Goal: Register for event/course

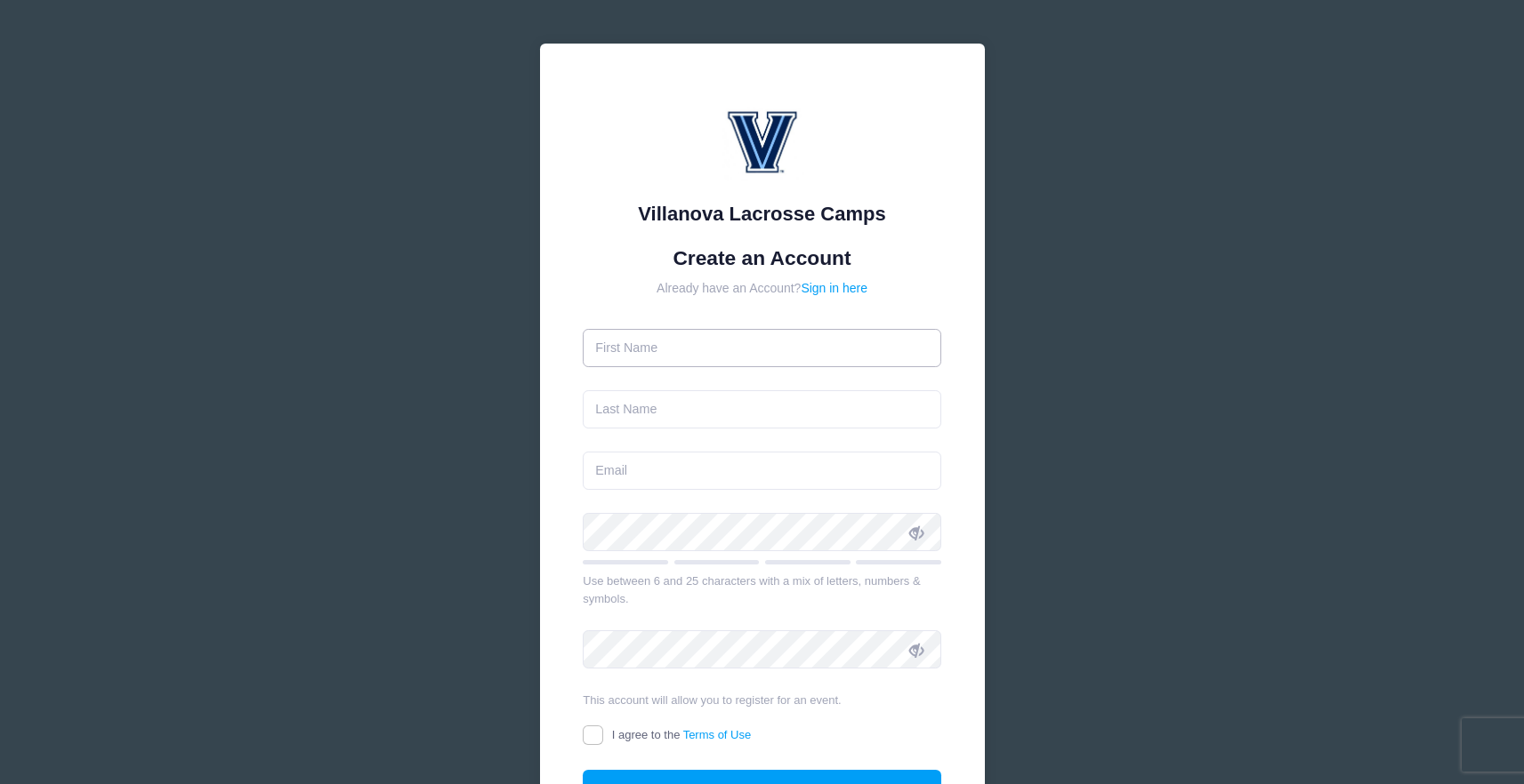
click at [800, 335] on input "text" at bounding box center [762, 348] width 359 height 38
type input "Dominick"
type input "Apazidis"
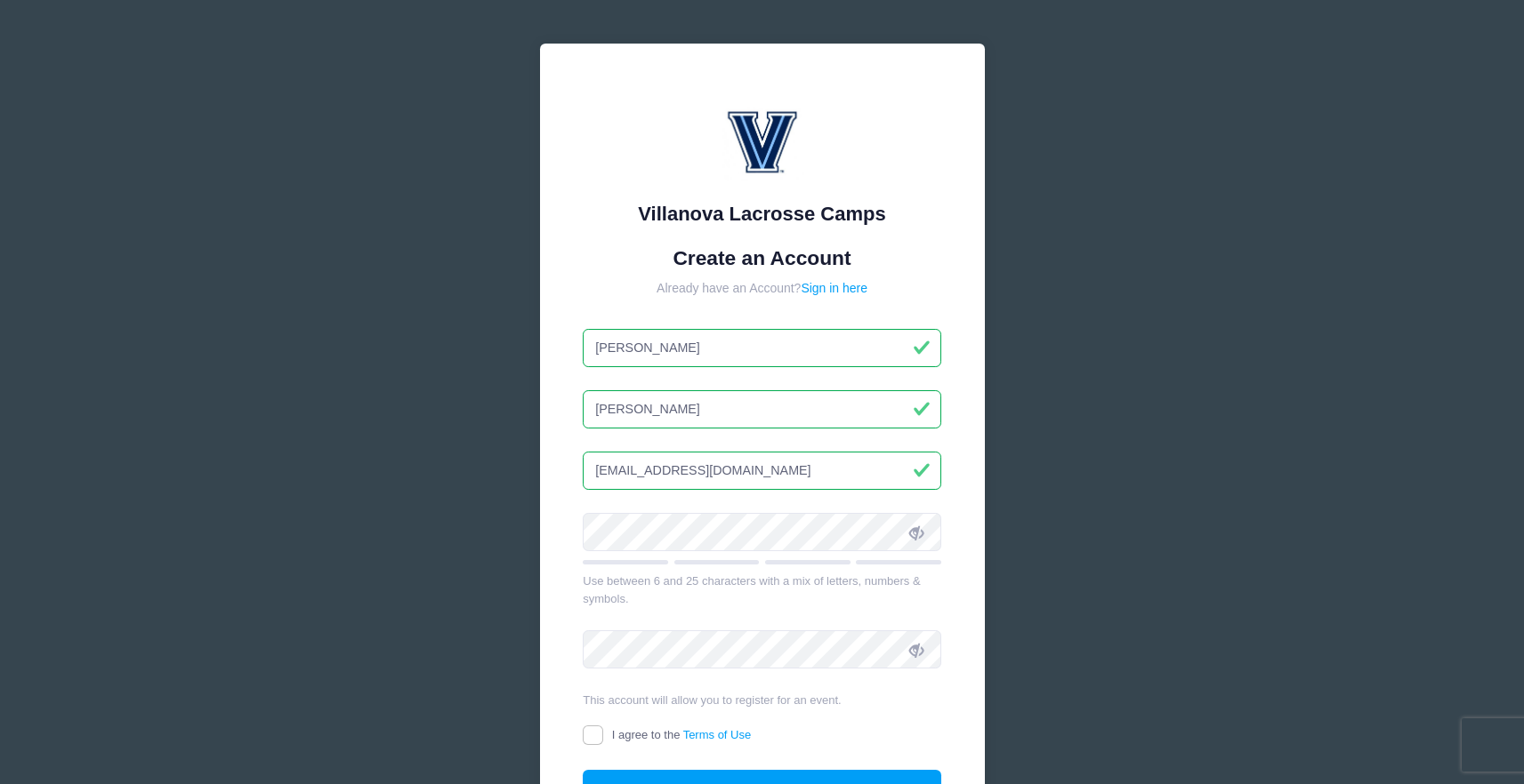
drag, startPoint x: 690, startPoint y: 470, endPoint x: 553, endPoint y: 454, distance: 137.9
click at [553, 454] on div "Villanova Lacrosse Camps Create an Account Already have an Account? Sign in her…" at bounding box center [762, 463] width 445 height 837
type input "[PERSON_NAME][EMAIL_ADDRESS][PERSON_NAME][DOMAIN_NAME]"
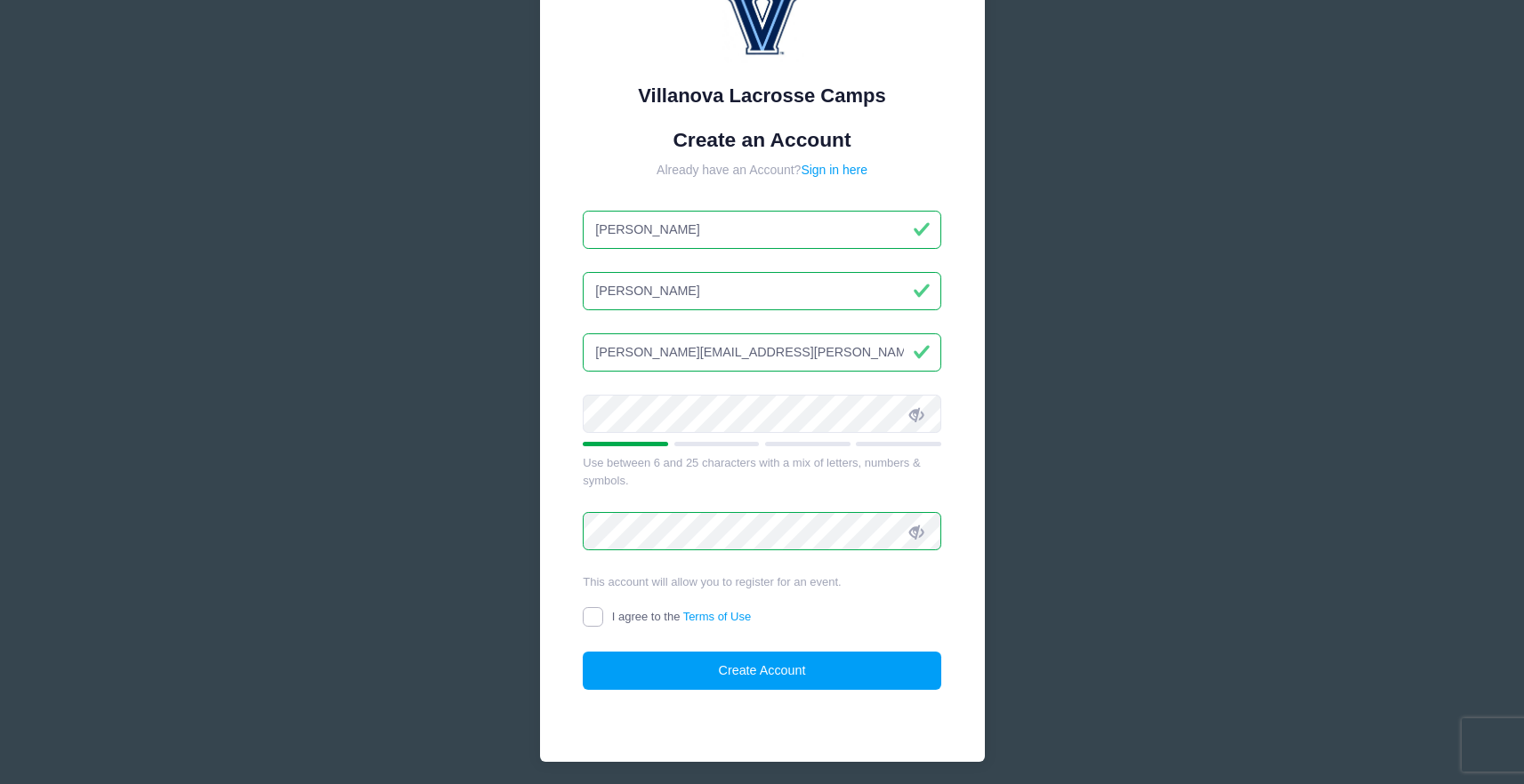
scroll to position [130, 0]
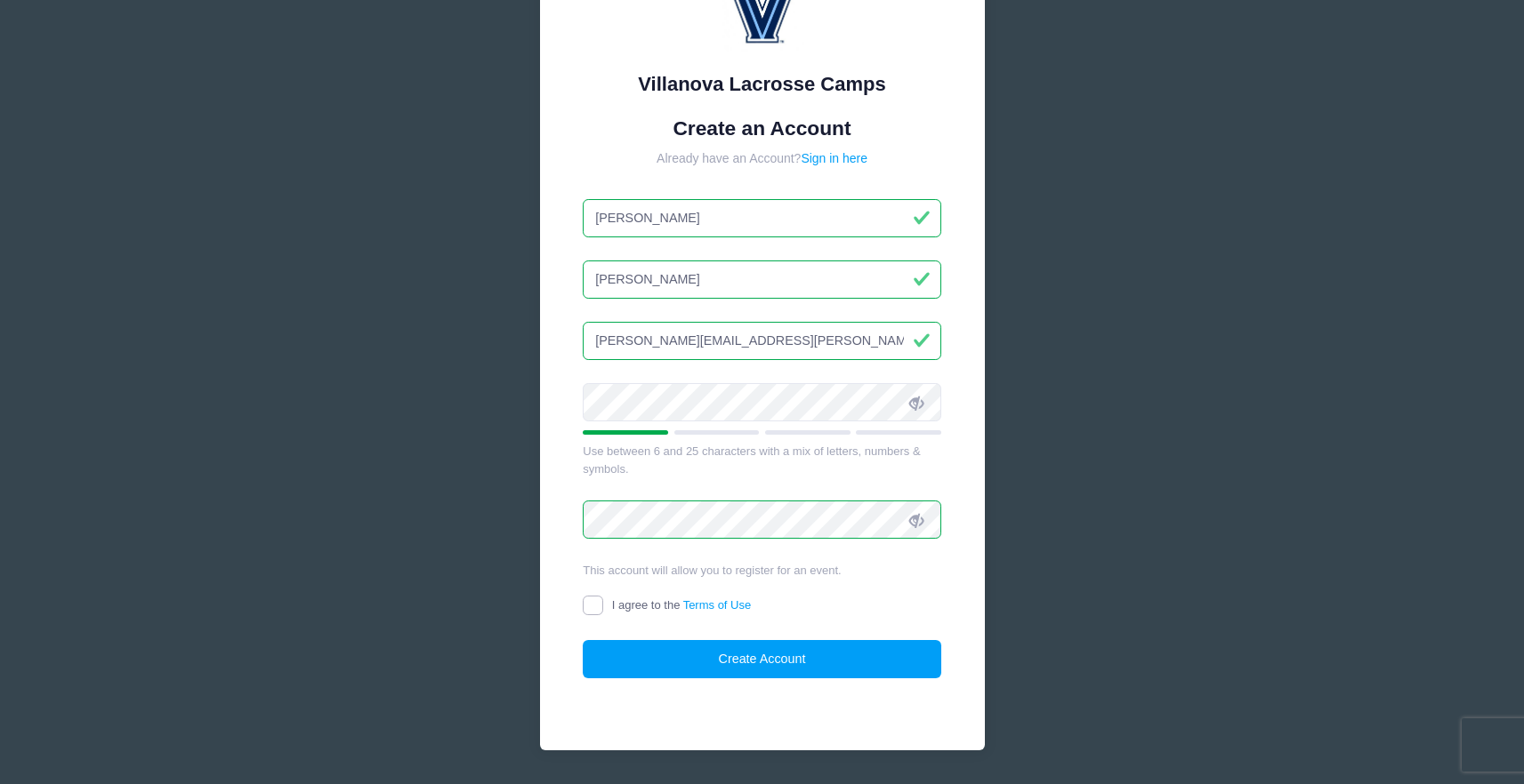
click at [594, 602] on input "I agree to the Terms of Use" at bounding box center [593, 606] width 20 height 20
checkbox input "true"
click at [770, 665] on button "Create Account" at bounding box center [762, 659] width 359 height 38
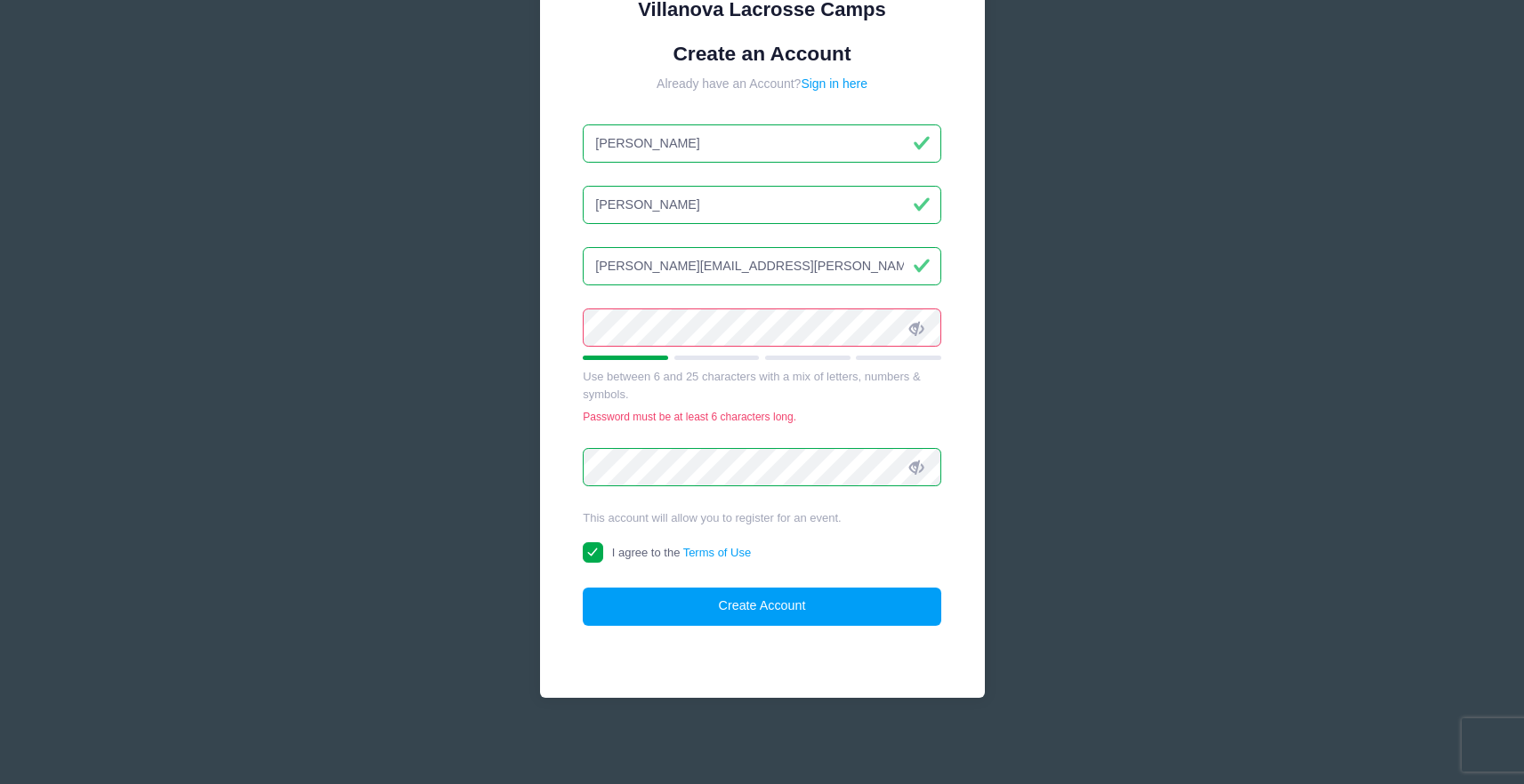
scroll to position [183, 0]
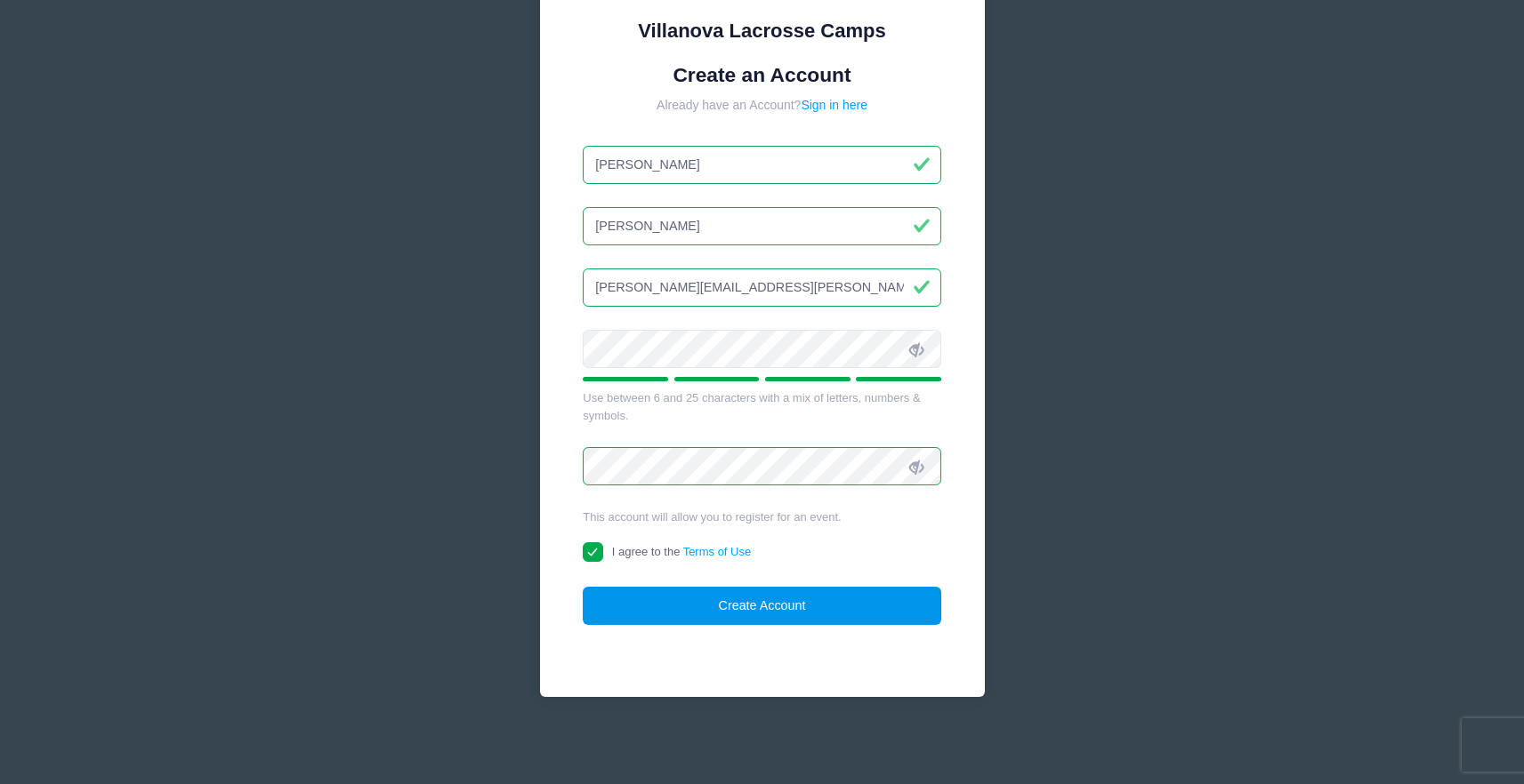
click at [712, 611] on button "Create Account" at bounding box center [762, 606] width 359 height 38
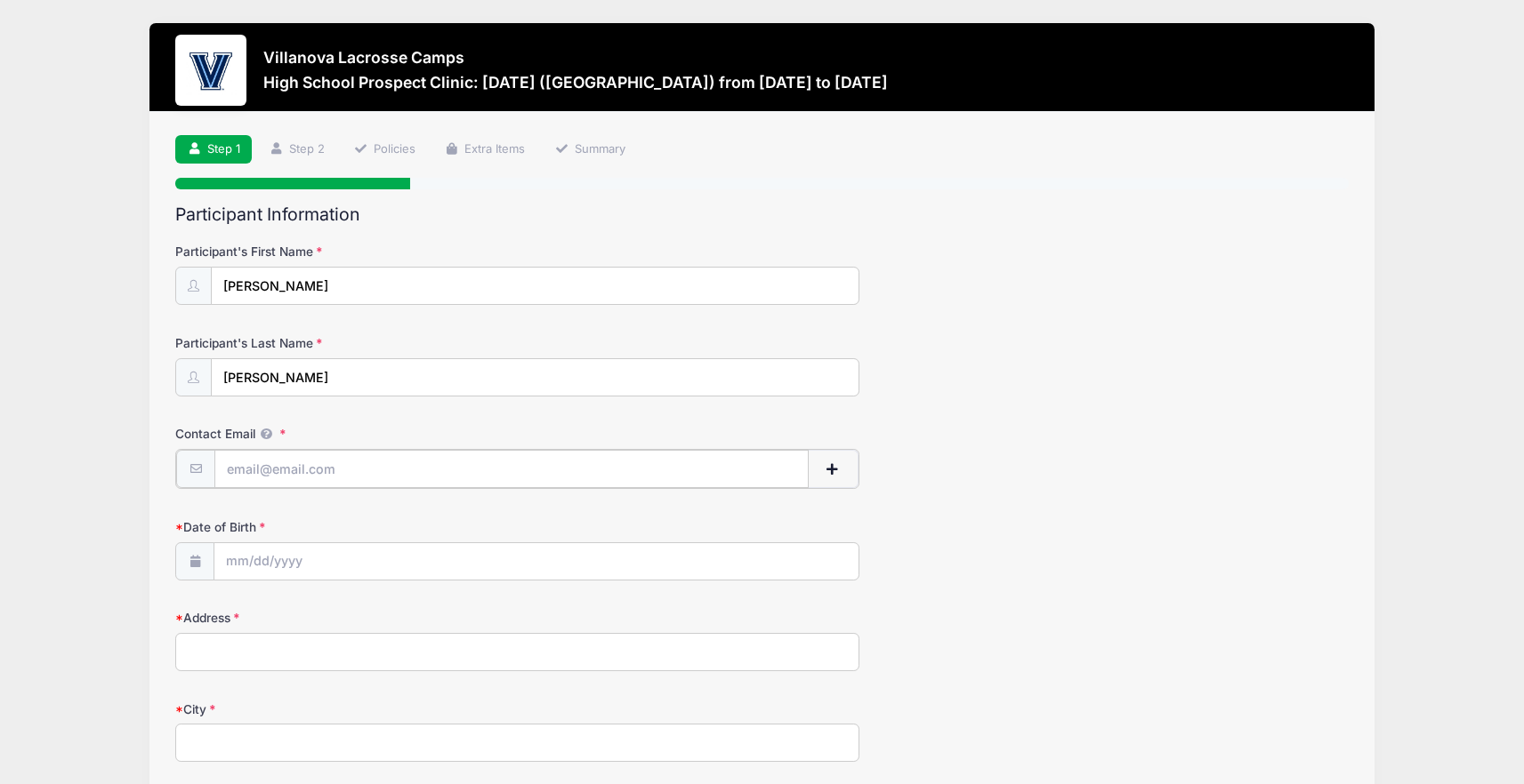
click at [296, 464] on input "Contact Email" at bounding box center [511, 469] width 594 height 38
type input "[PERSON_NAME][EMAIL_ADDRESS][PERSON_NAME][DOMAIN_NAME]"
type input "1 Pine Point"
type input "Saint [PERSON_NAME]"
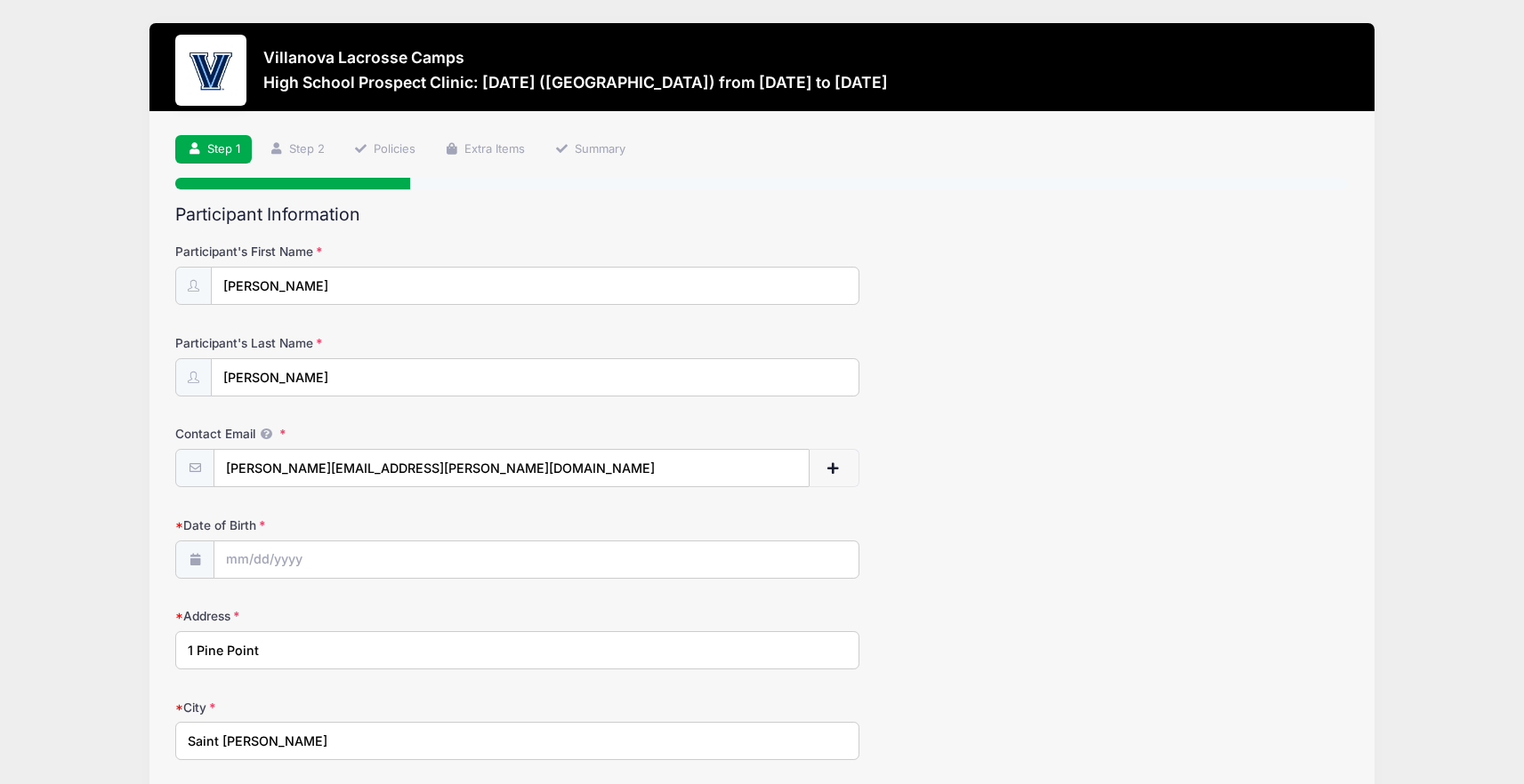
select select "NY"
type input "11780"
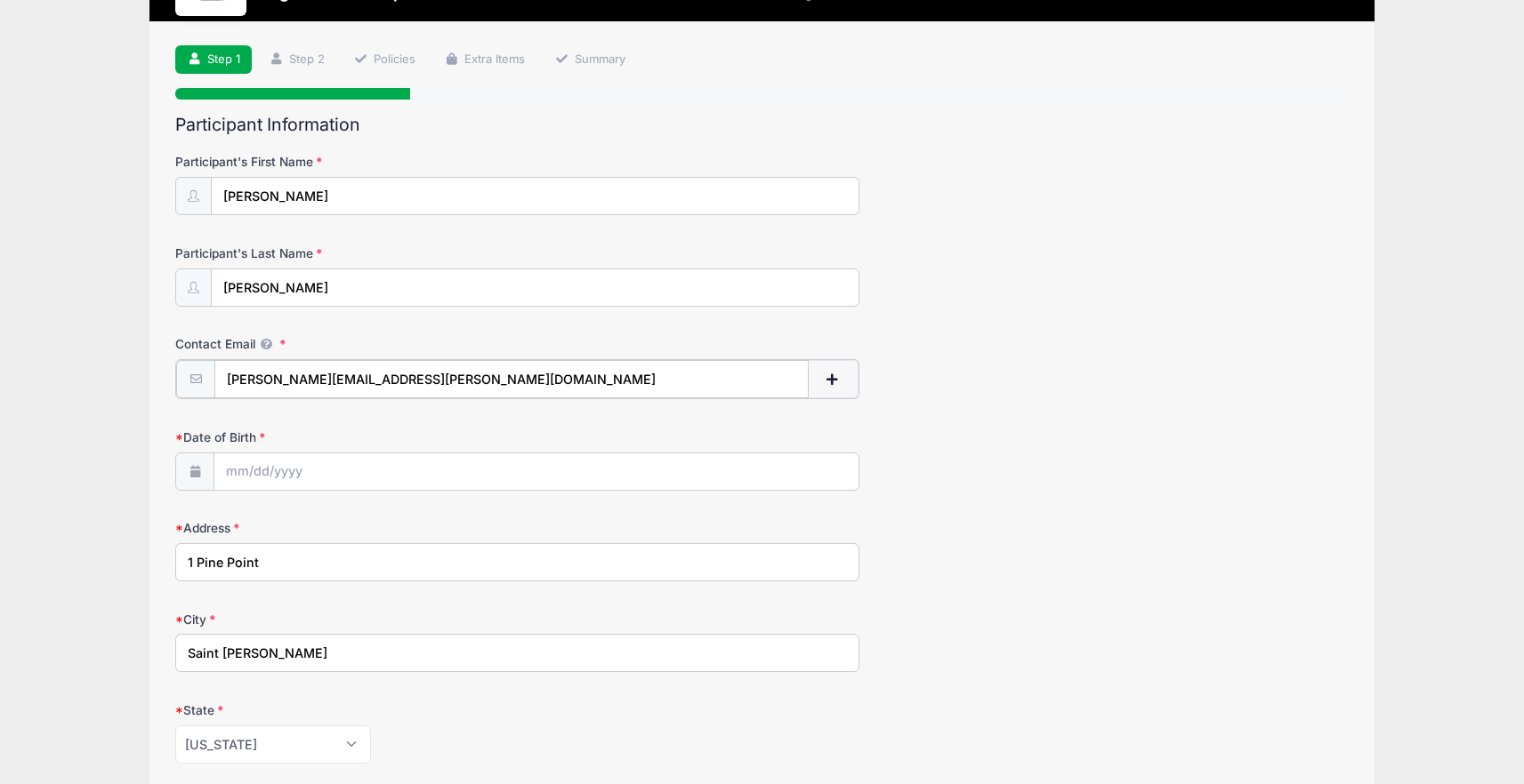
scroll to position [112, 0]
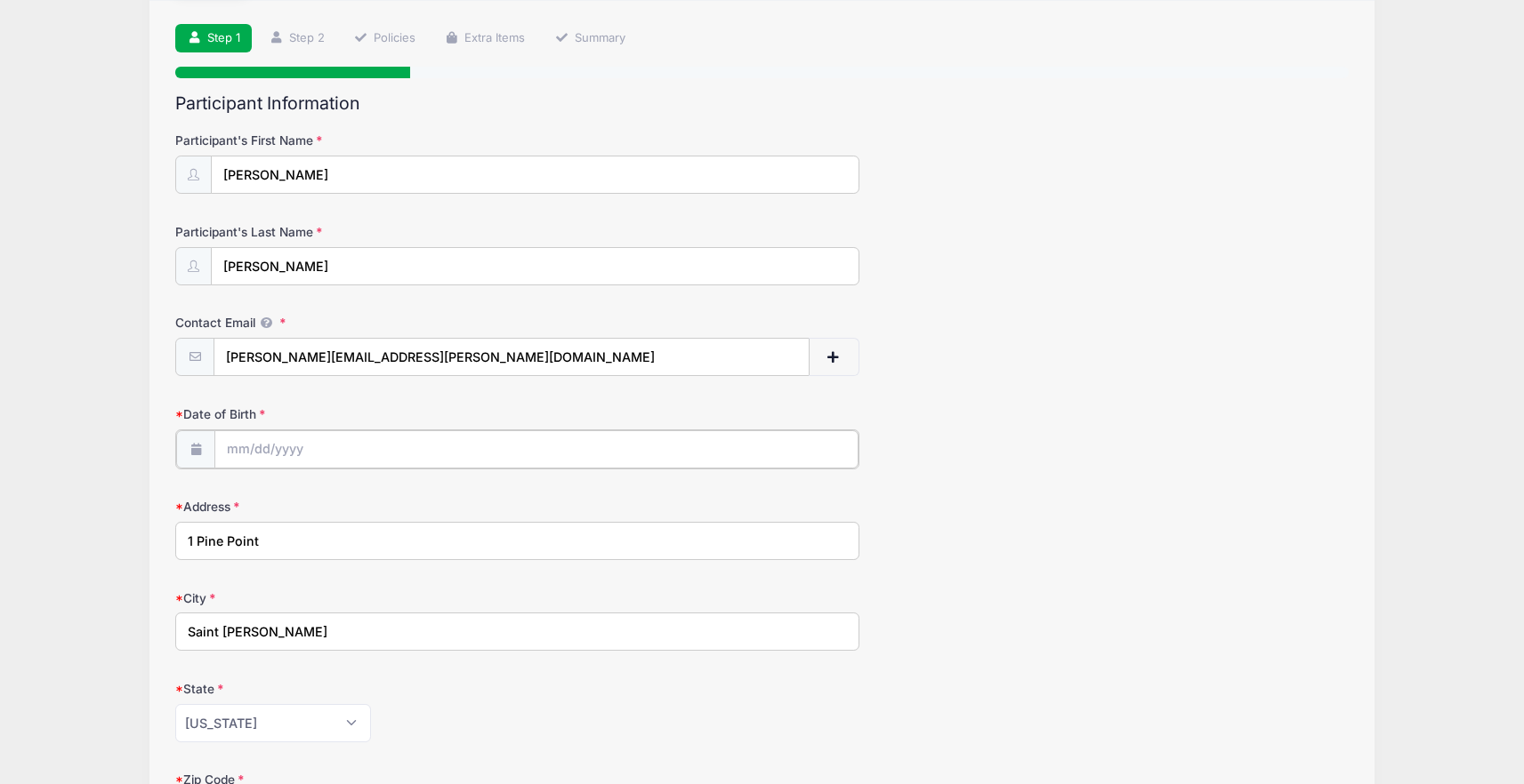
click at [393, 452] on input "Date of Birth" at bounding box center [536, 449] width 644 height 38
click at [404, 505] on span at bounding box center [404, 502] width 12 height 13
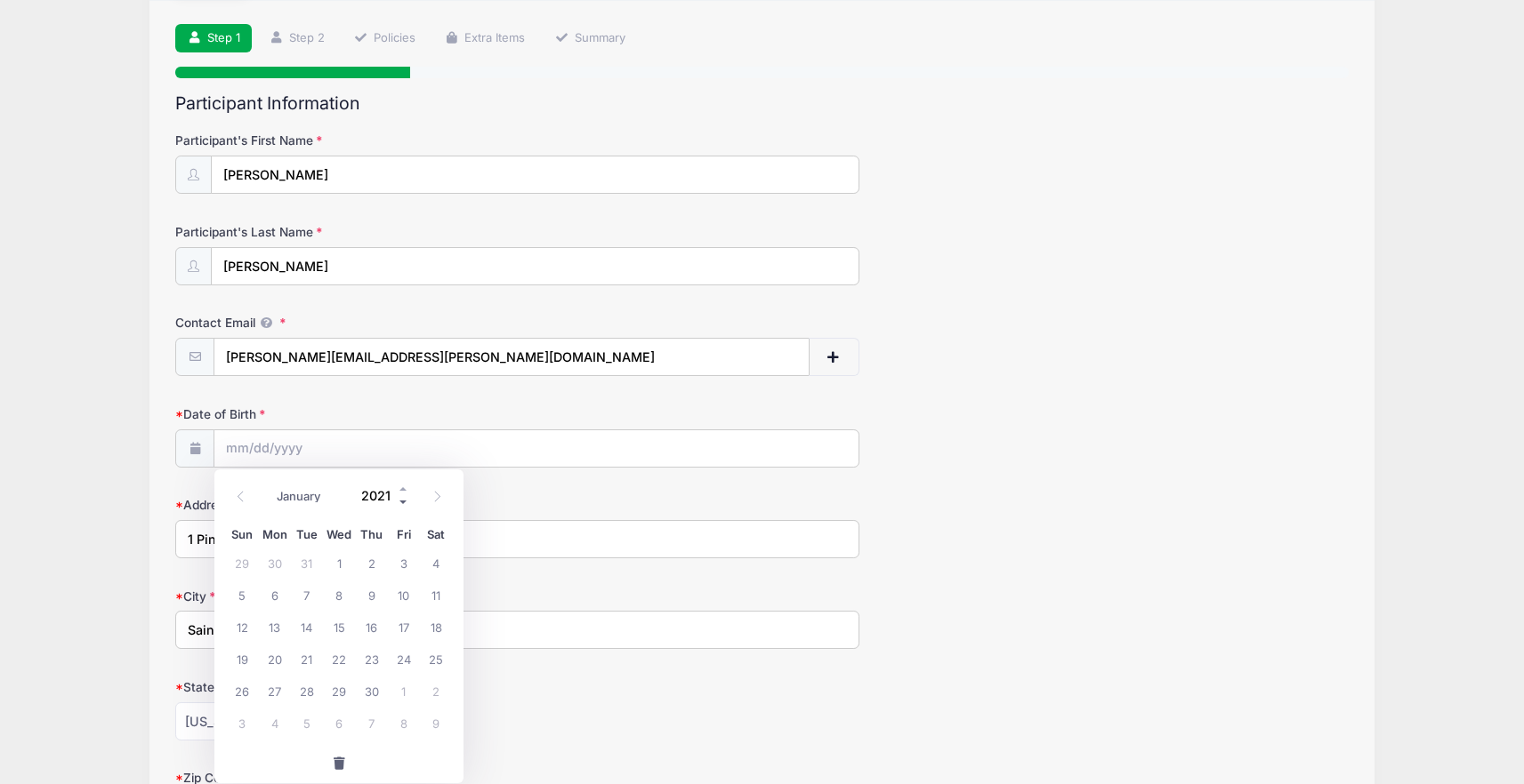
click at [404, 505] on span at bounding box center [404, 502] width 12 height 13
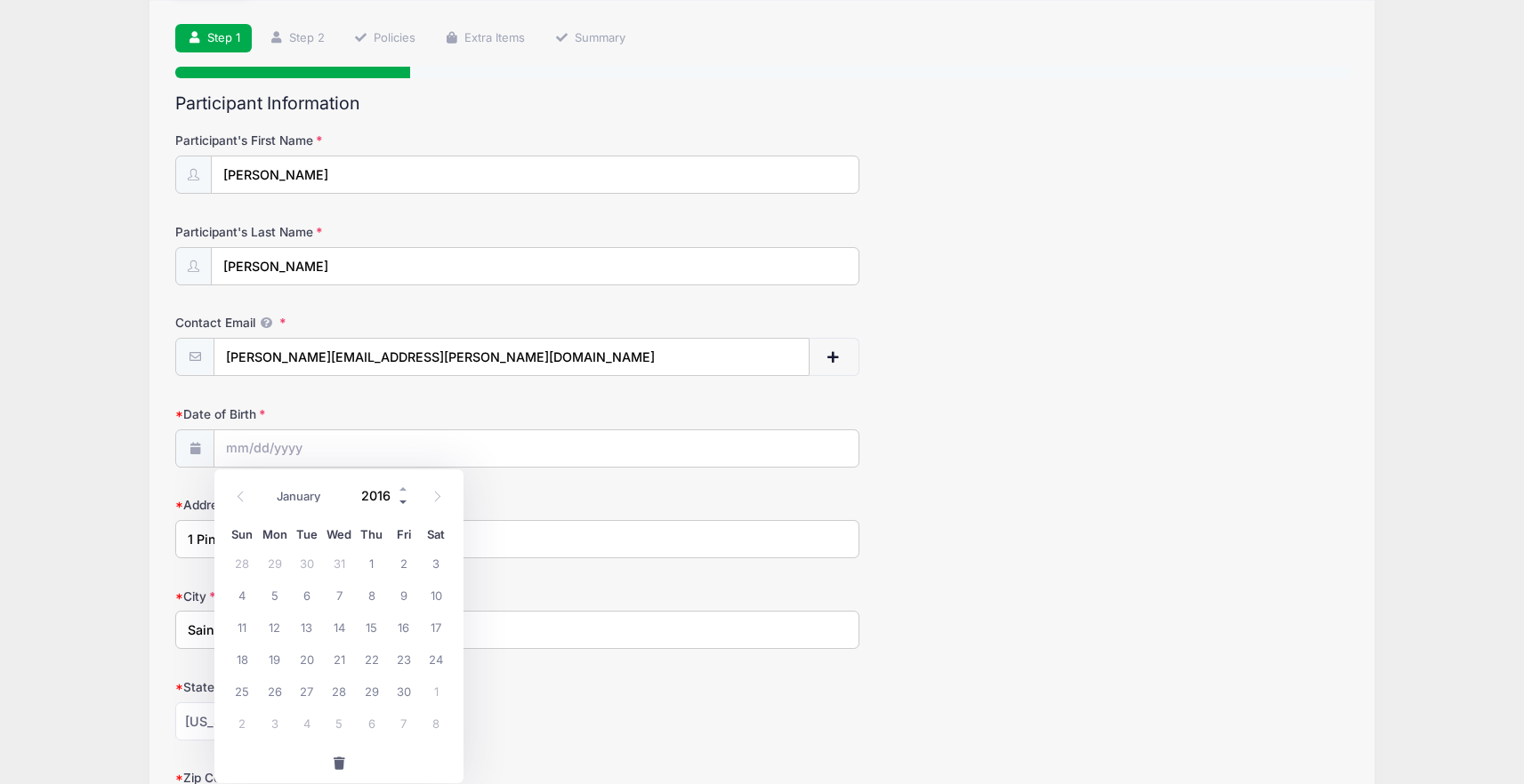
click at [404, 505] on span at bounding box center [404, 502] width 12 height 13
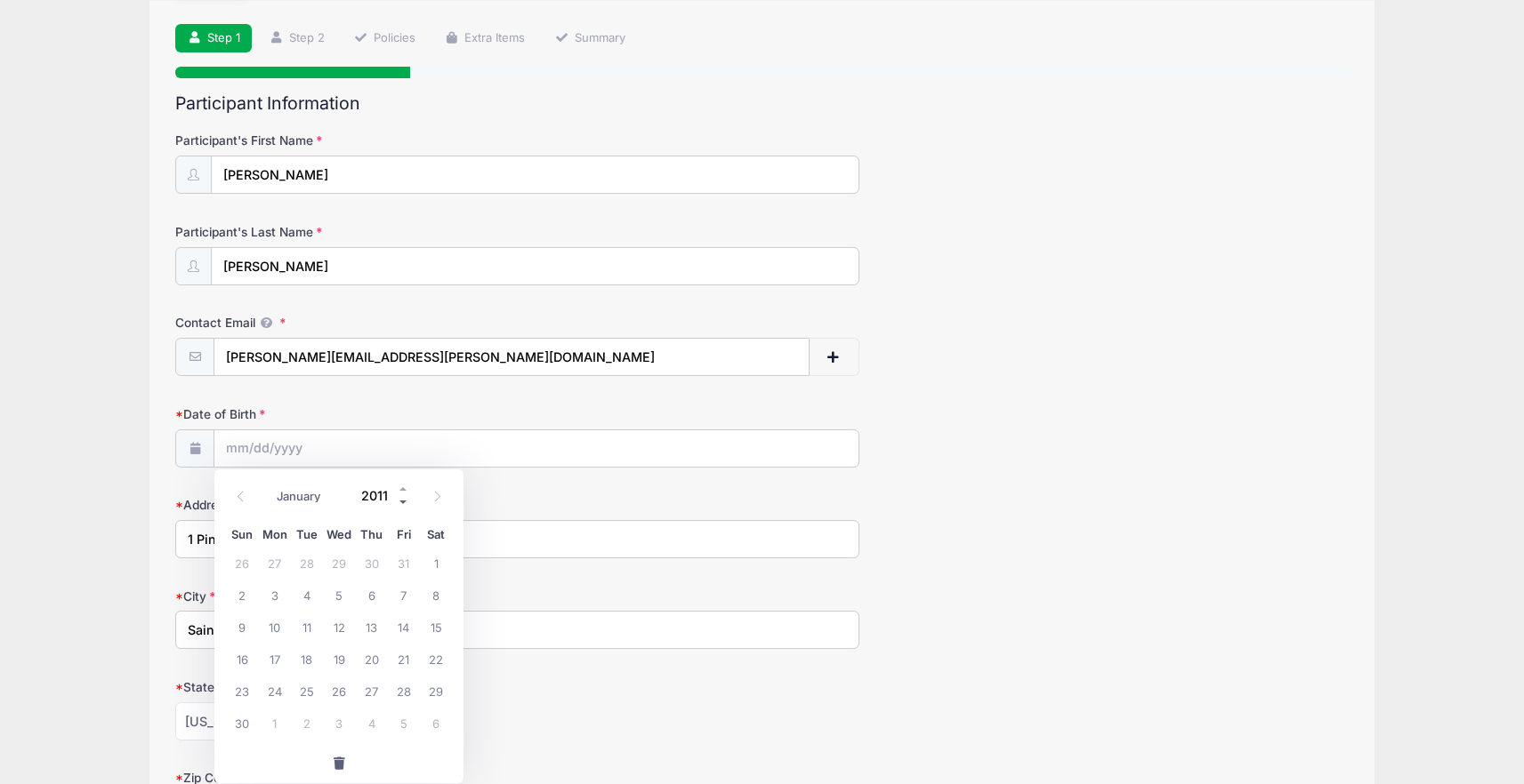
click at [404, 505] on span at bounding box center [404, 502] width 12 height 13
type input "2008"
click at [344, 657] on span "24" at bounding box center [339, 659] width 32 height 32
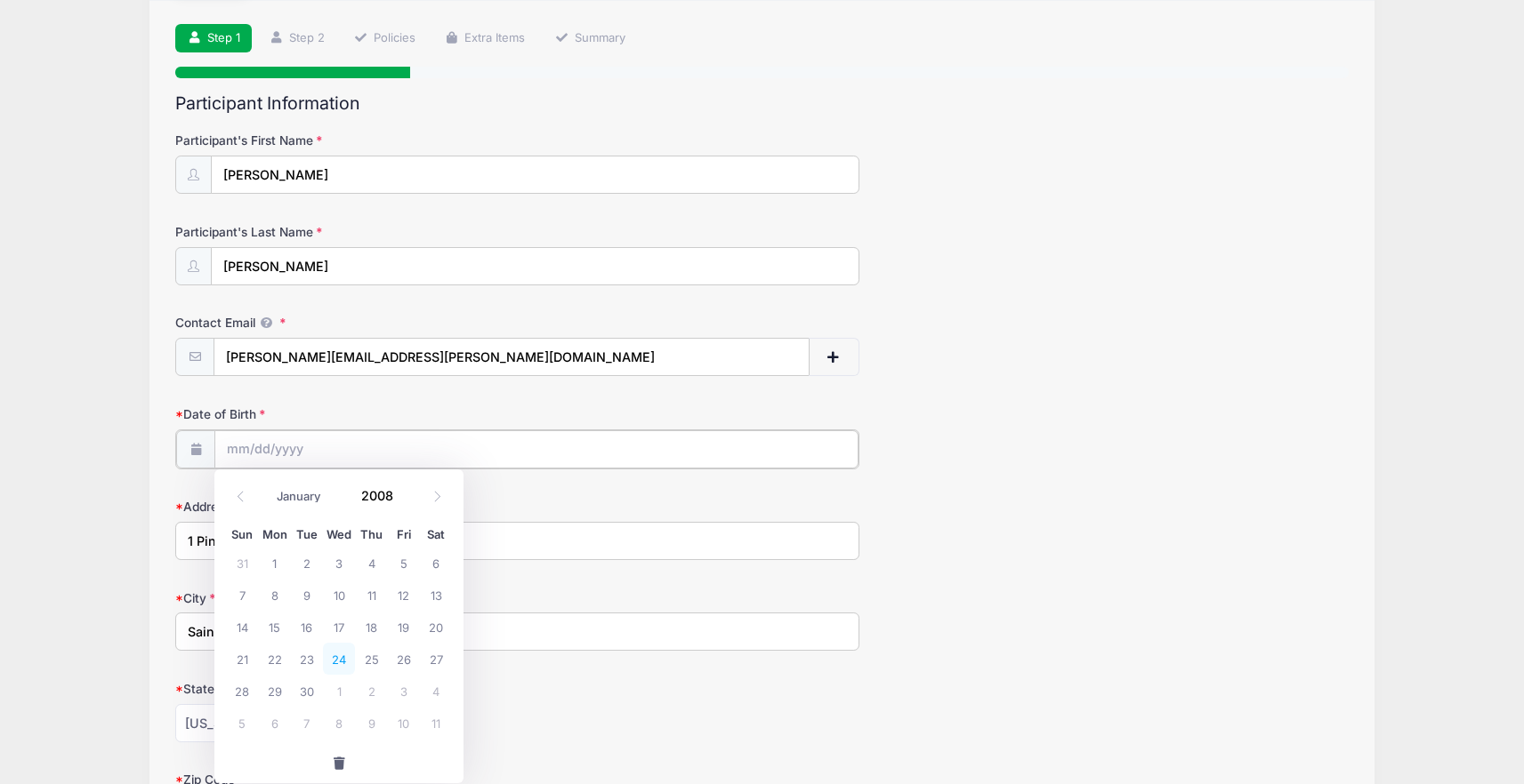
type input "09/24/2008"
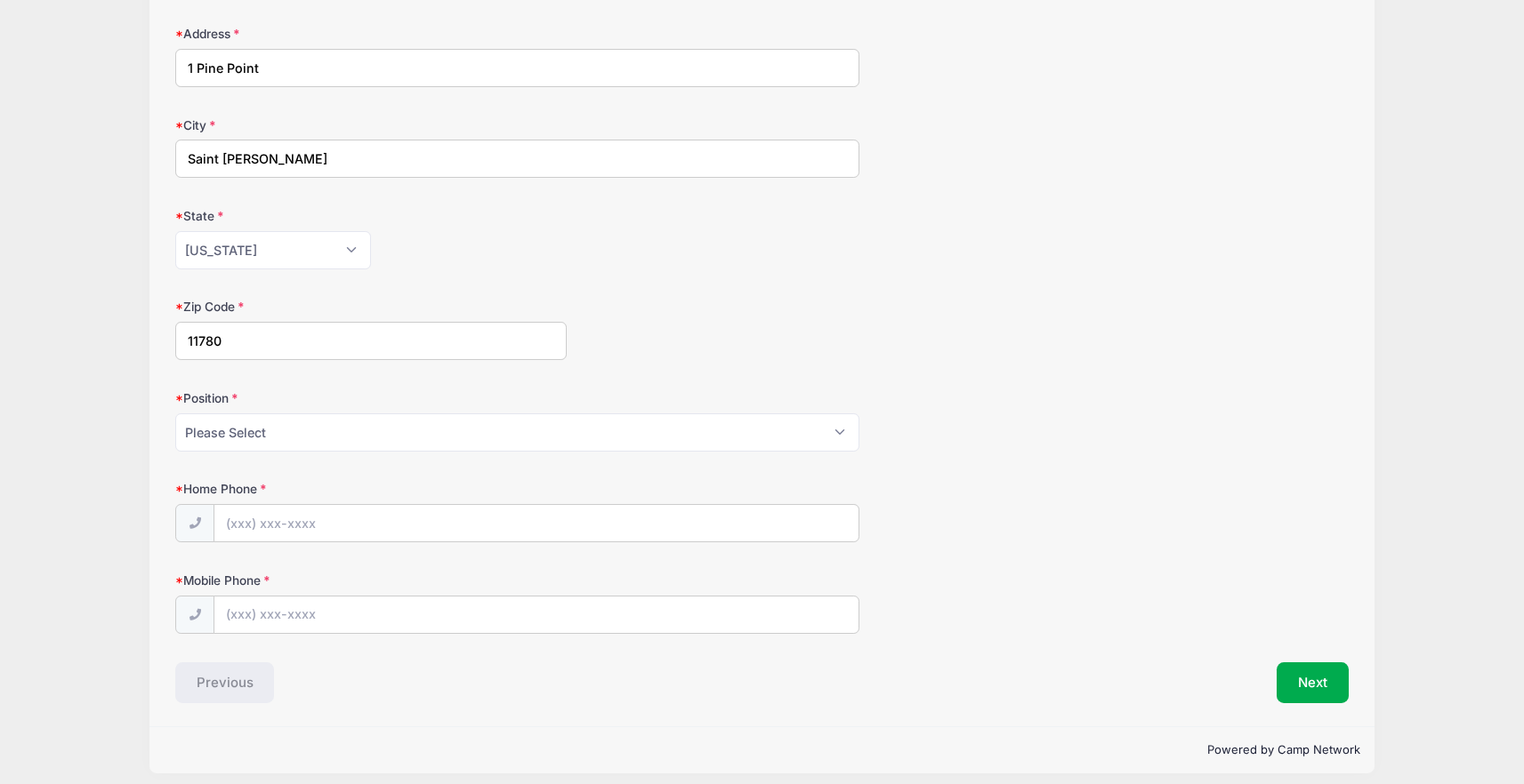
scroll to position [596, 0]
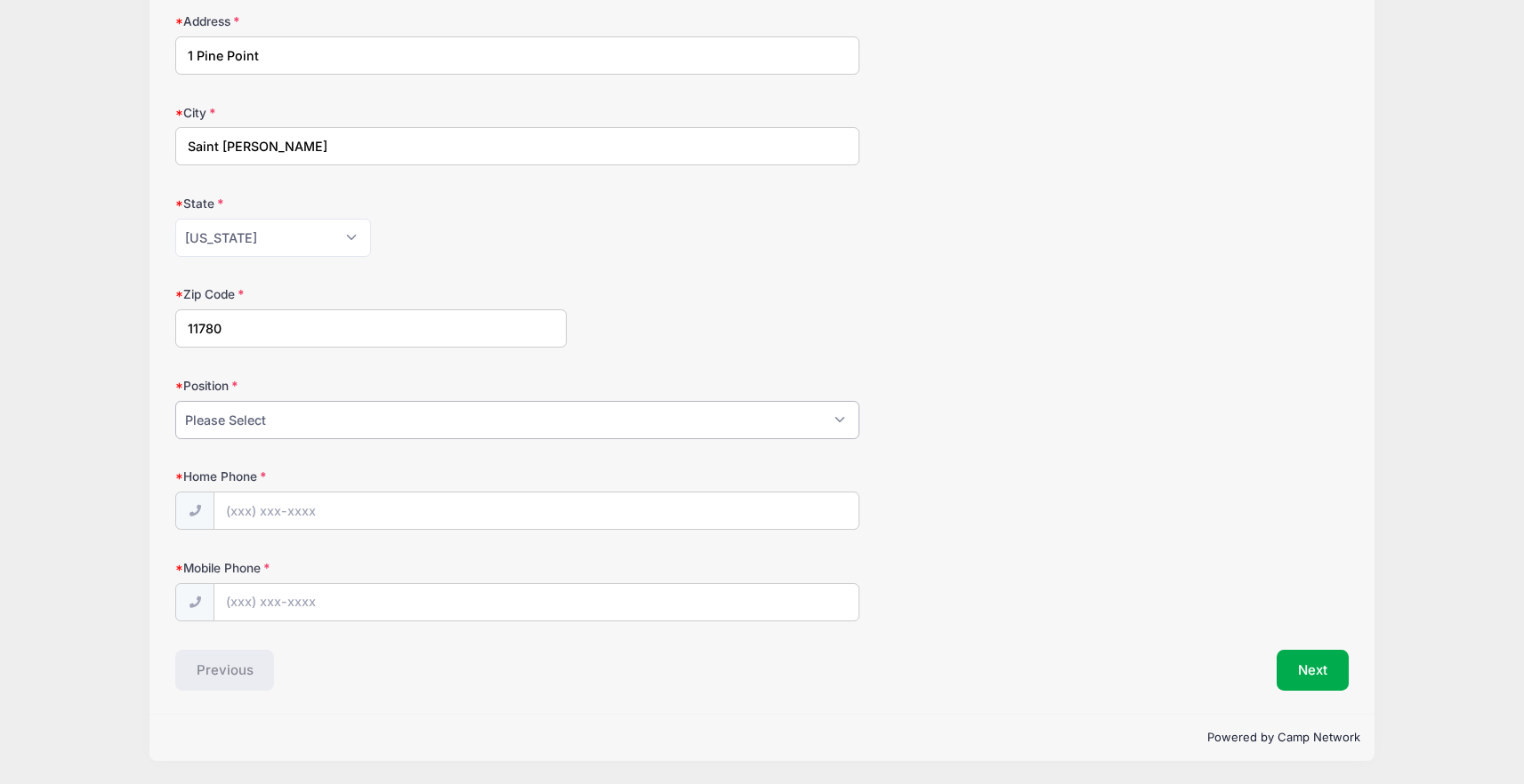
click at [732, 427] on select "Please Select Goalie Middie Defense Attack FOGO LSM" at bounding box center [517, 420] width 684 height 38
select select "Middie"
click at [176, 402] on select "Please Select Goalie Middie Defense Attack FOGO LSM" at bounding box center [517, 421] width 684 height 38
click at [603, 515] on input "Home Phone" at bounding box center [536, 512] width 644 height 38
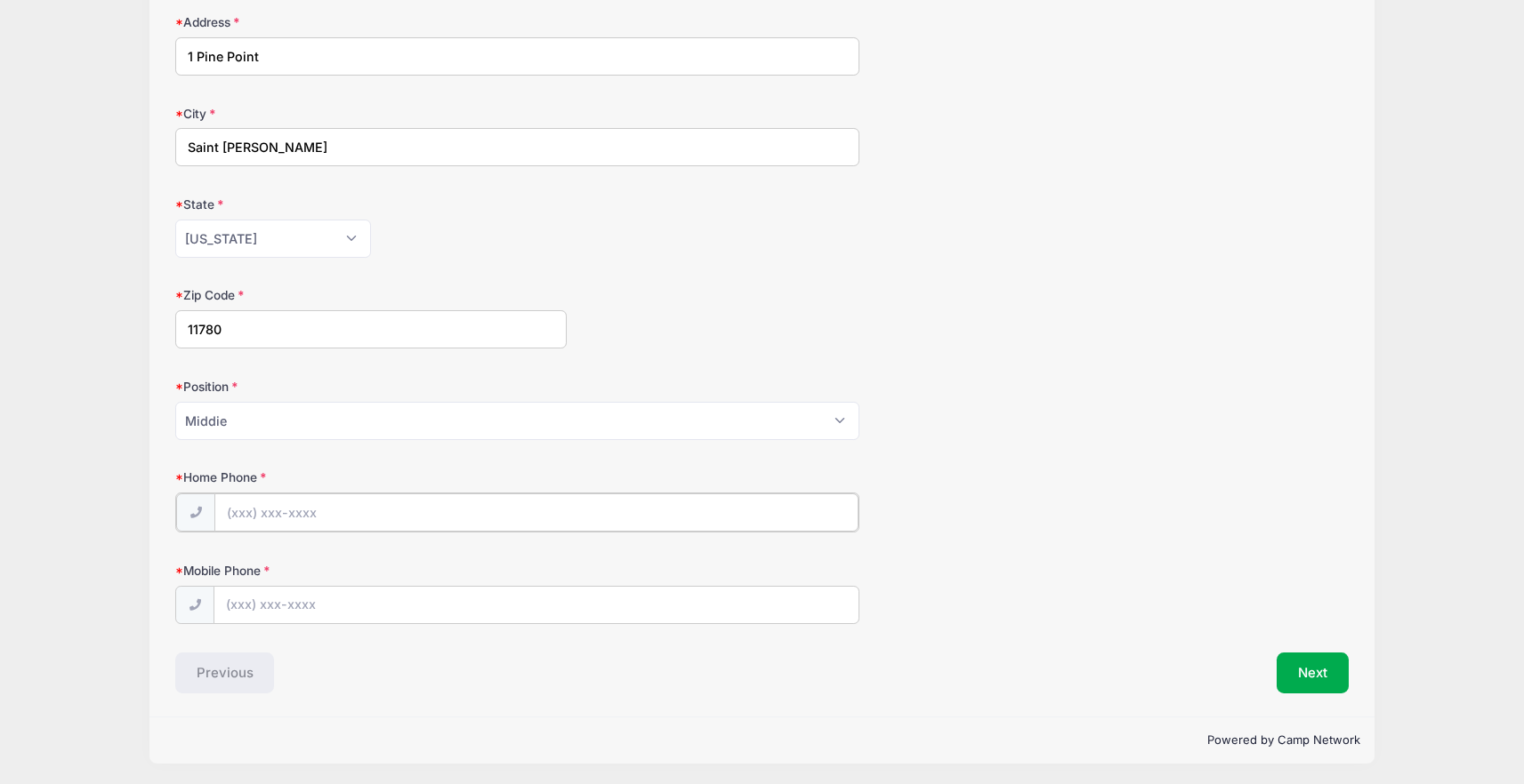
type input "(631) 406-6572"
click at [360, 605] on input "Mobile Phone" at bounding box center [536, 605] width 644 height 38
type input "(631) 972-3620"
click at [936, 482] on div "Home Phone (631) 406-6572" at bounding box center [762, 499] width 1174 height 62
click at [1305, 654] on button "Next" at bounding box center [1313, 671] width 73 height 41
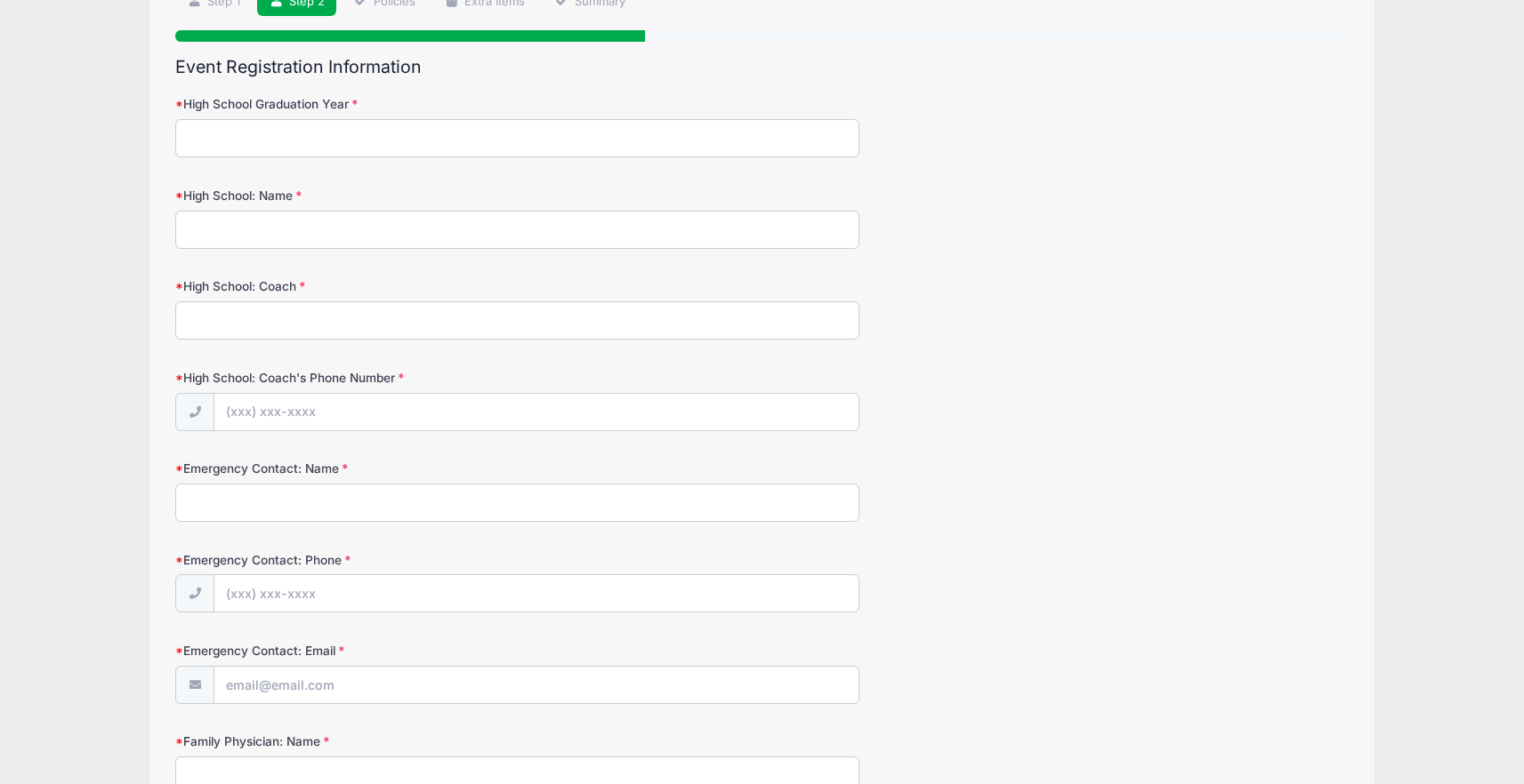
scroll to position [0, 0]
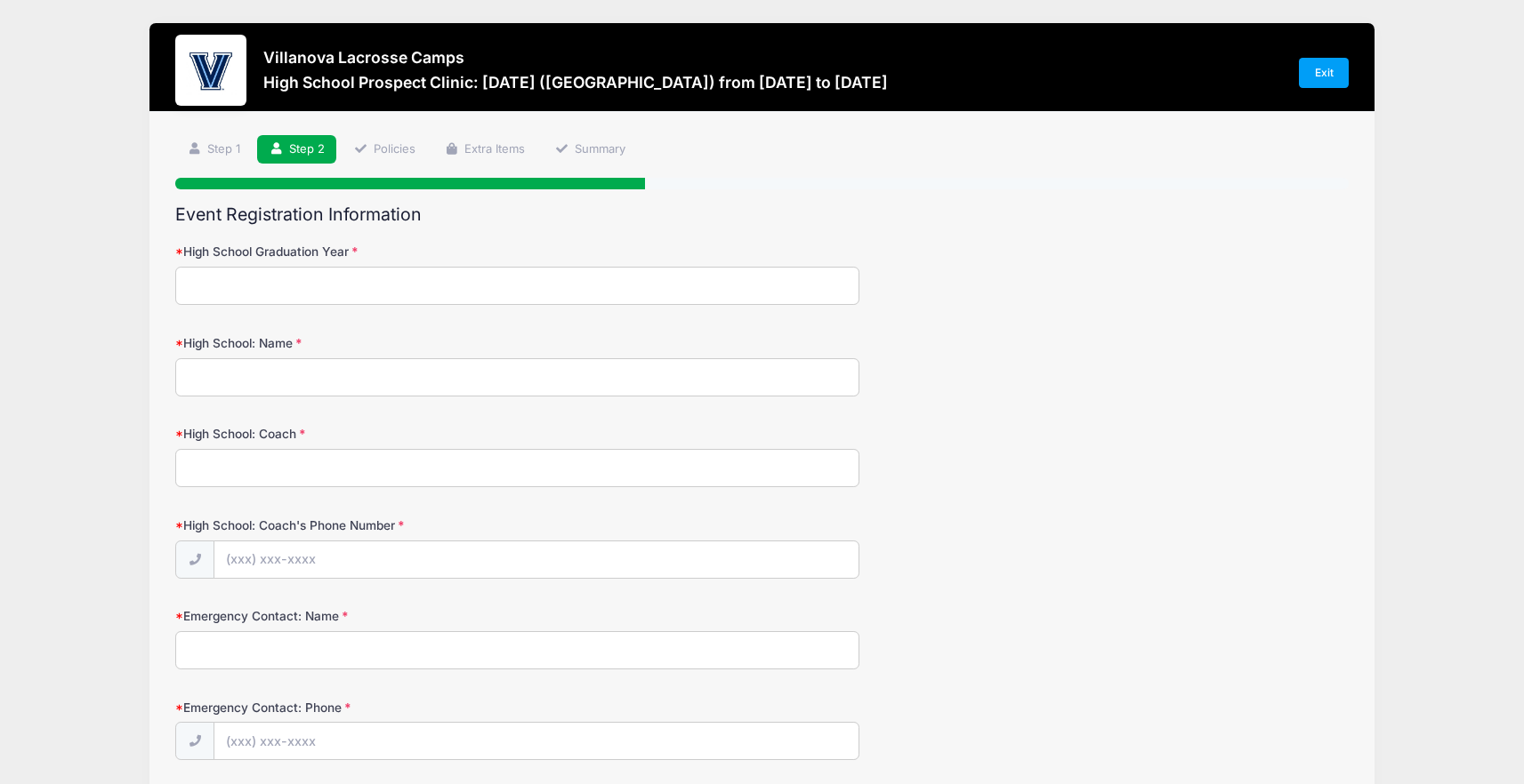
click at [383, 275] on input "High School Graduation Year" at bounding box center [517, 286] width 684 height 38
type input "2027"
type input "The Stony Brook School"
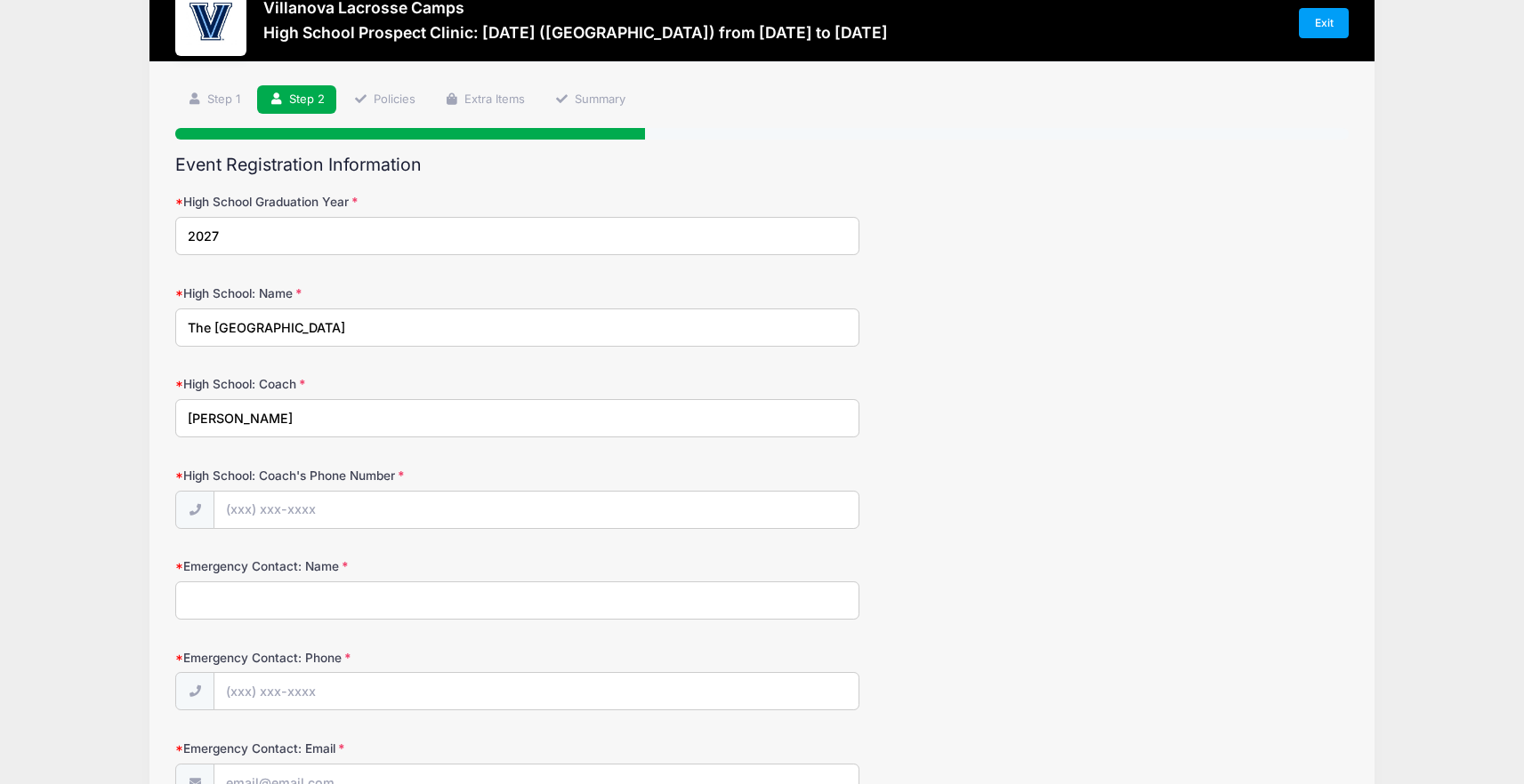
scroll to position [53, 0]
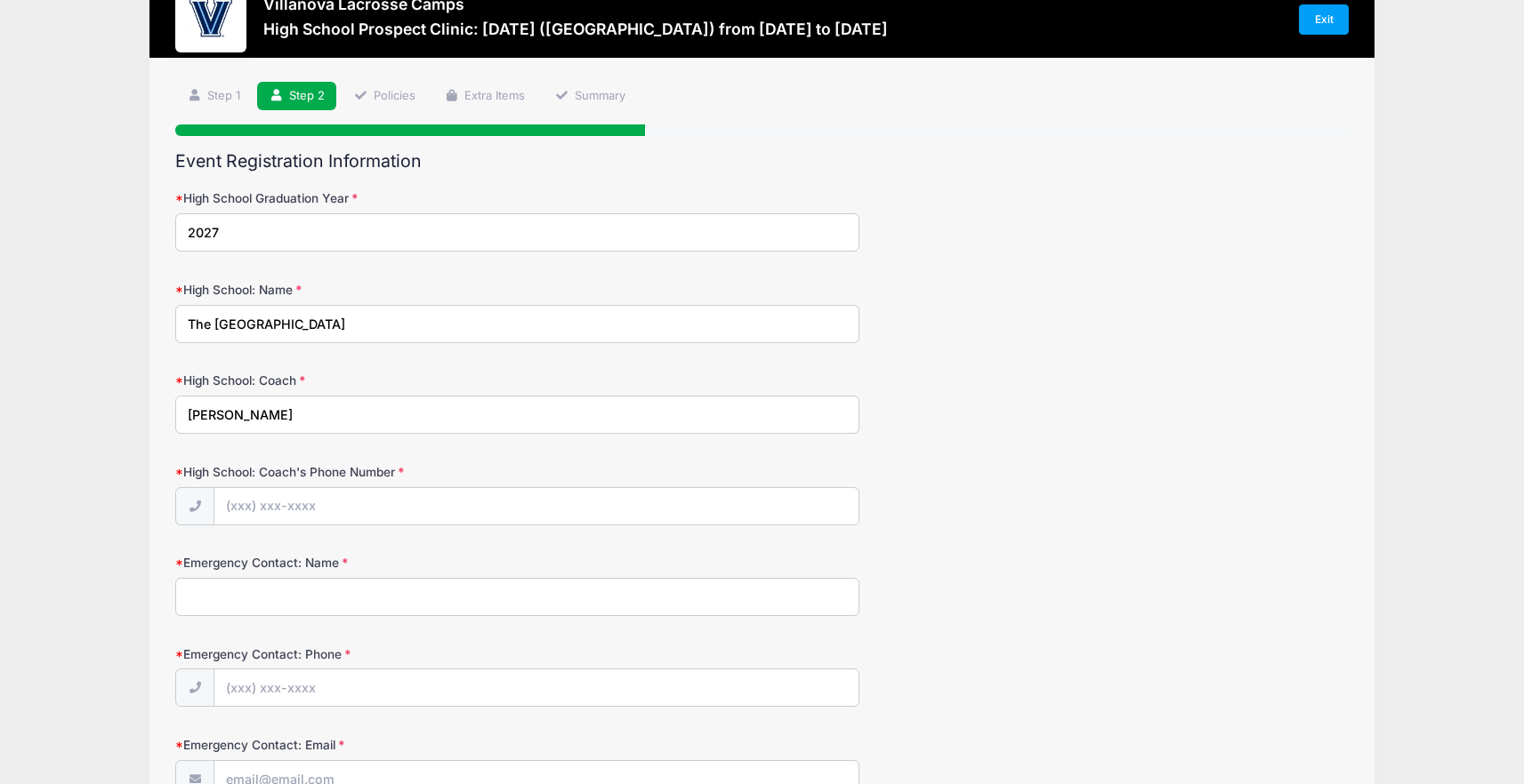
type input "Andrew Miller"
click at [299, 509] on input "High School: Coach's Phone Number" at bounding box center [536, 507] width 644 height 38
type input "(631) 751-1800"
type input "Susanne Apazidis"
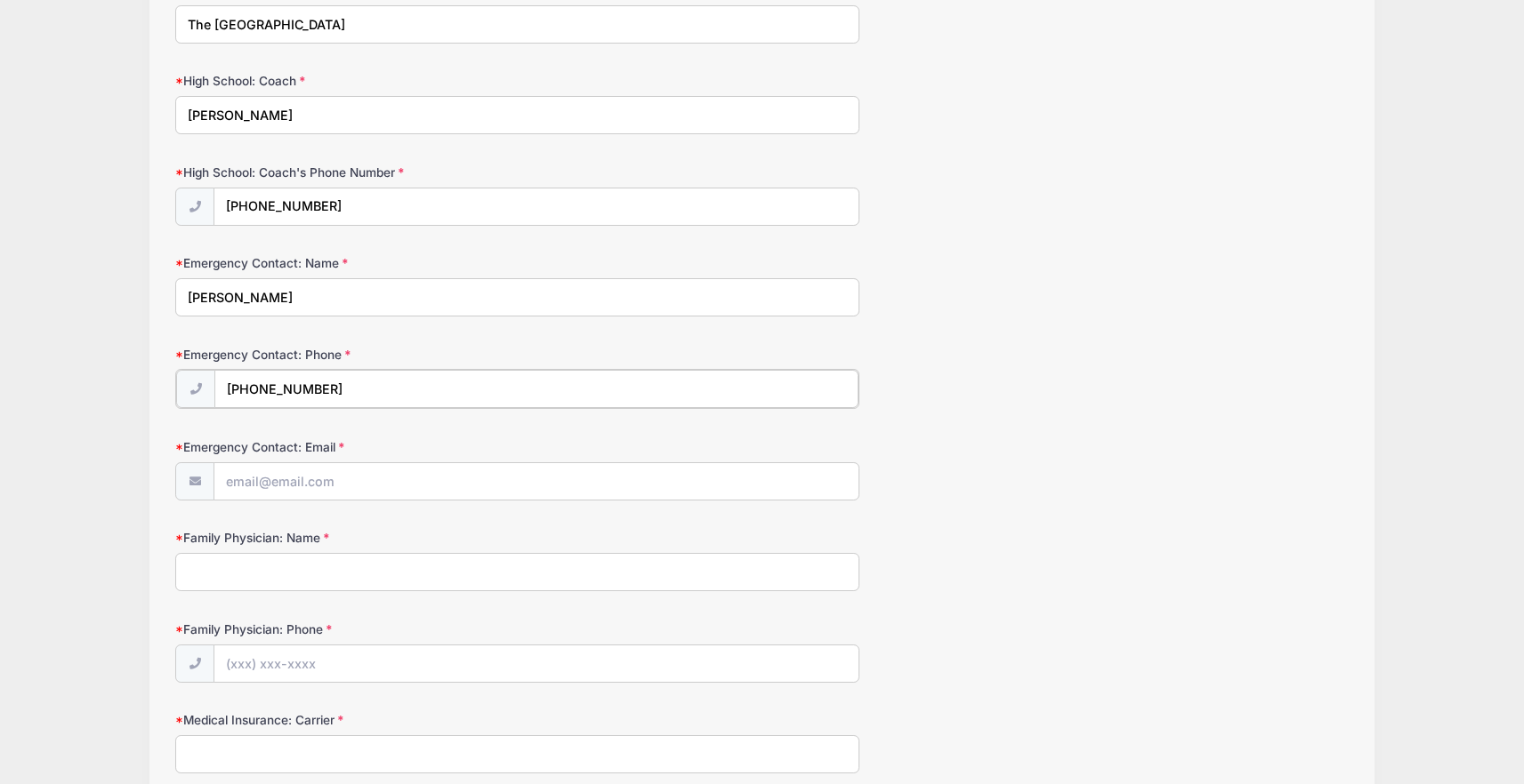
scroll to position [361, 0]
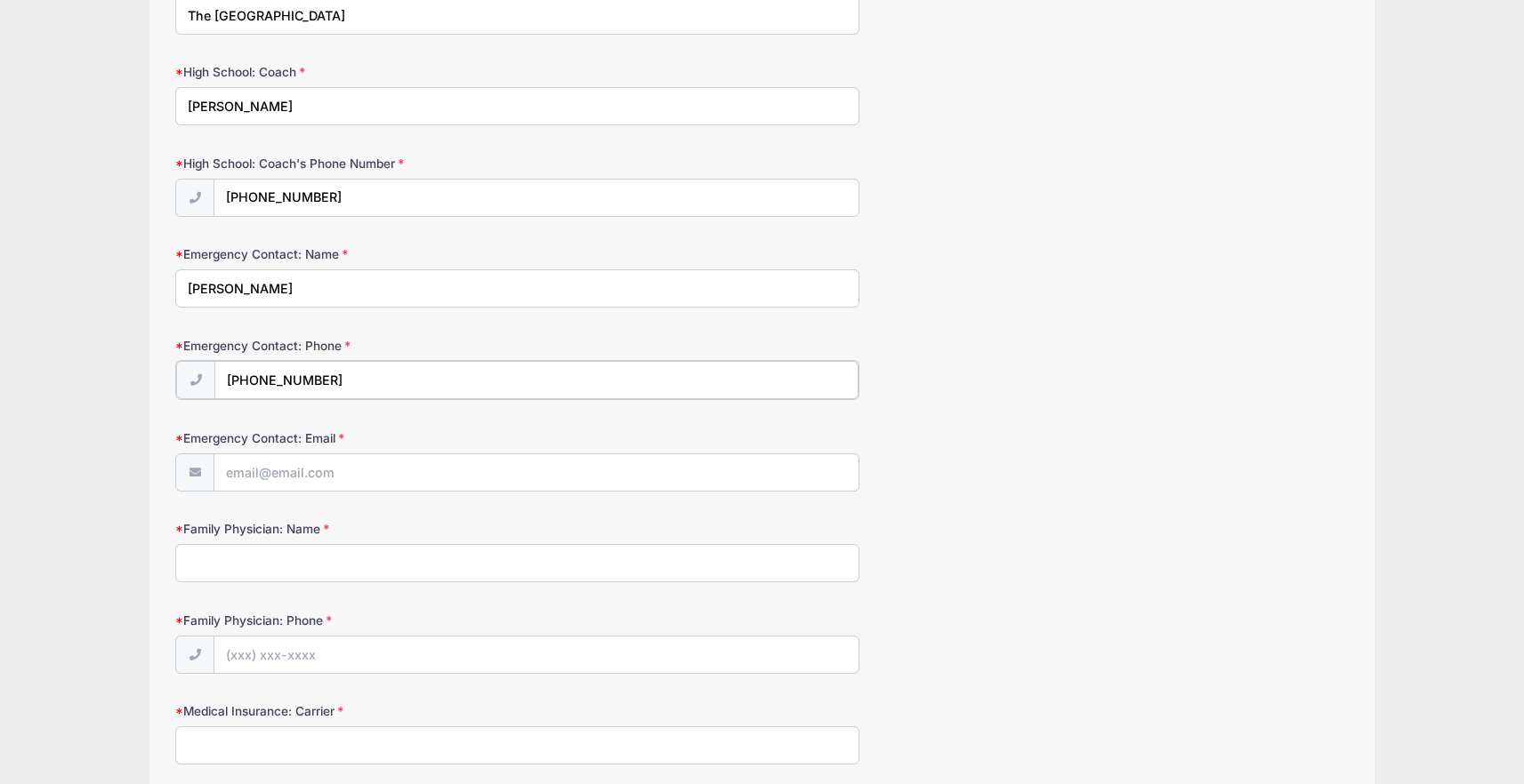
type input "(631) 605-3075"
click at [339, 472] on input "Emergency Contact: Email" at bounding box center [536, 472] width 644 height 38
type input "susanneapazidis@gmail.com"
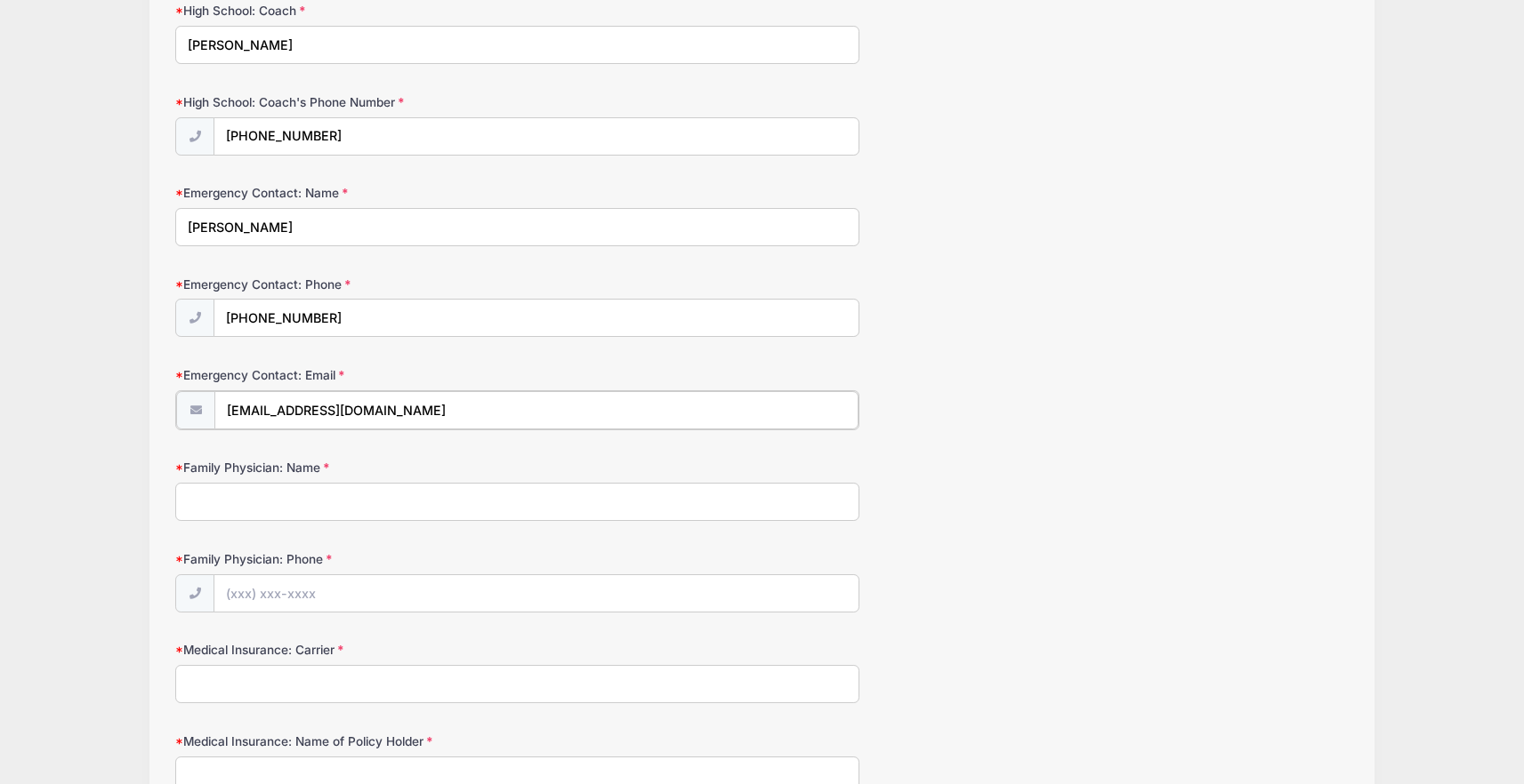
scroll to position [425, 0]
click at [300, 505] on input "Family Physician: Name" at bounding box center [517, 499] width 684 height 38
type input "B"
type input "Michael Stern MD"
type input "(631) 979-6466"
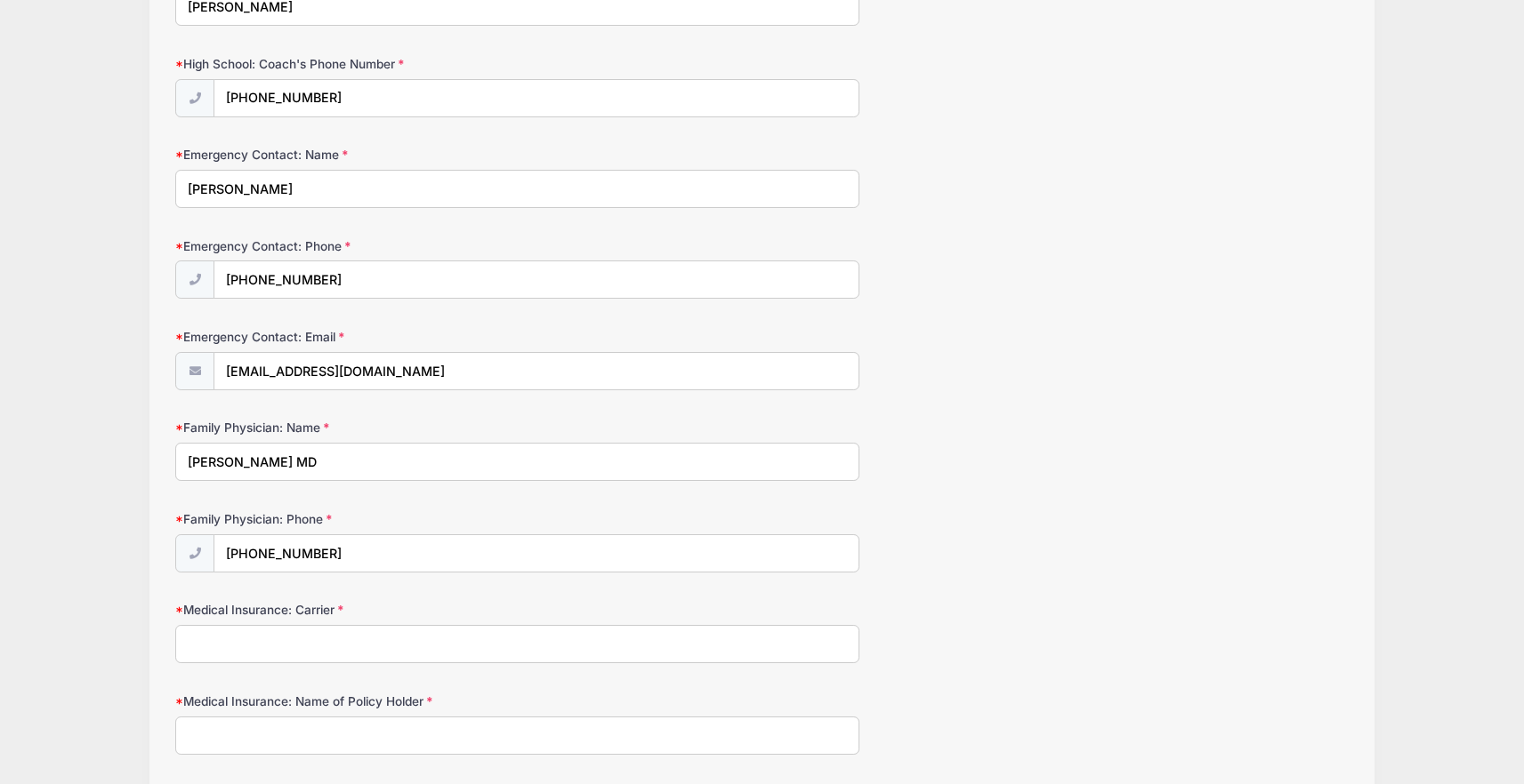
scroll to position [466, 0]
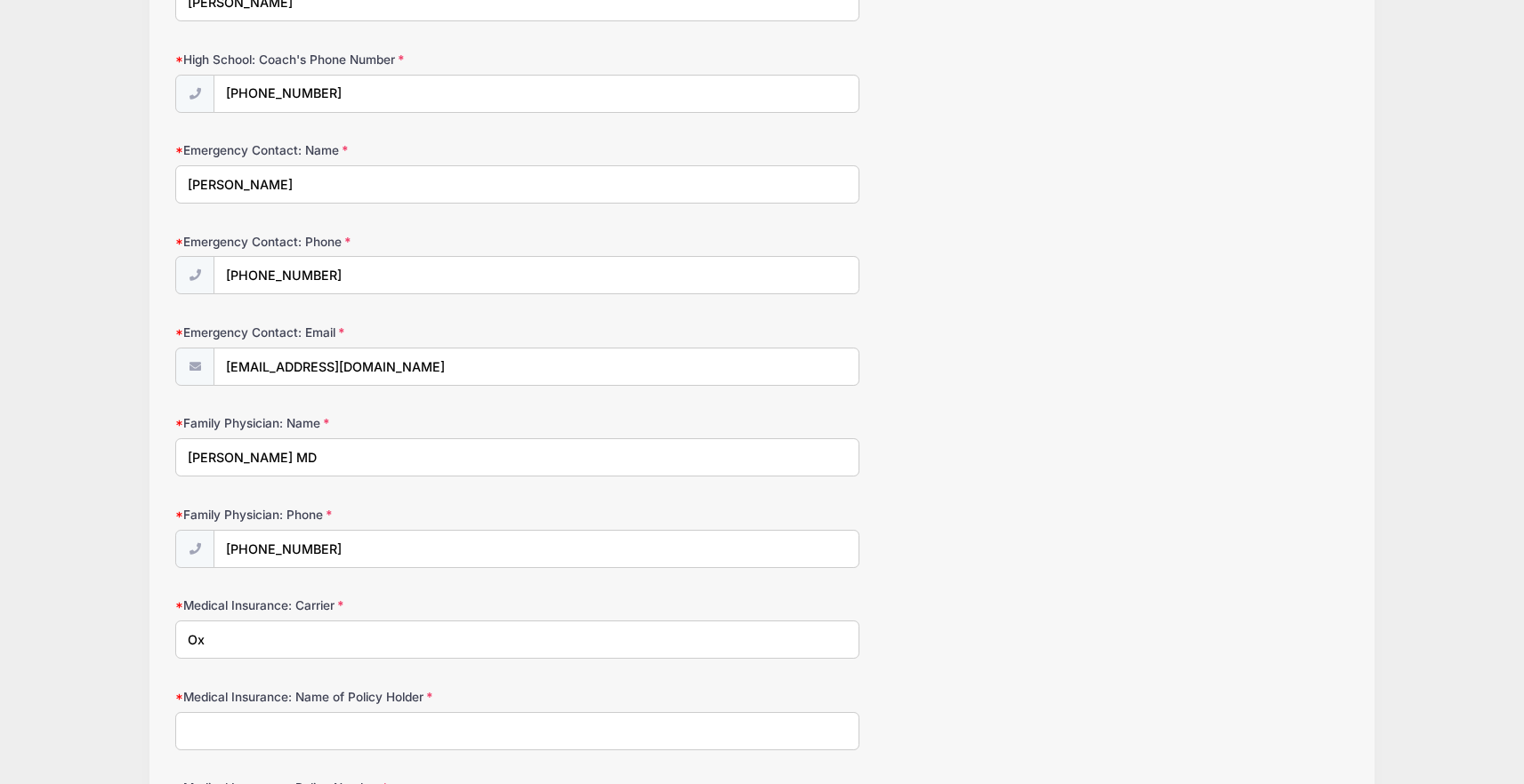
type input "O"
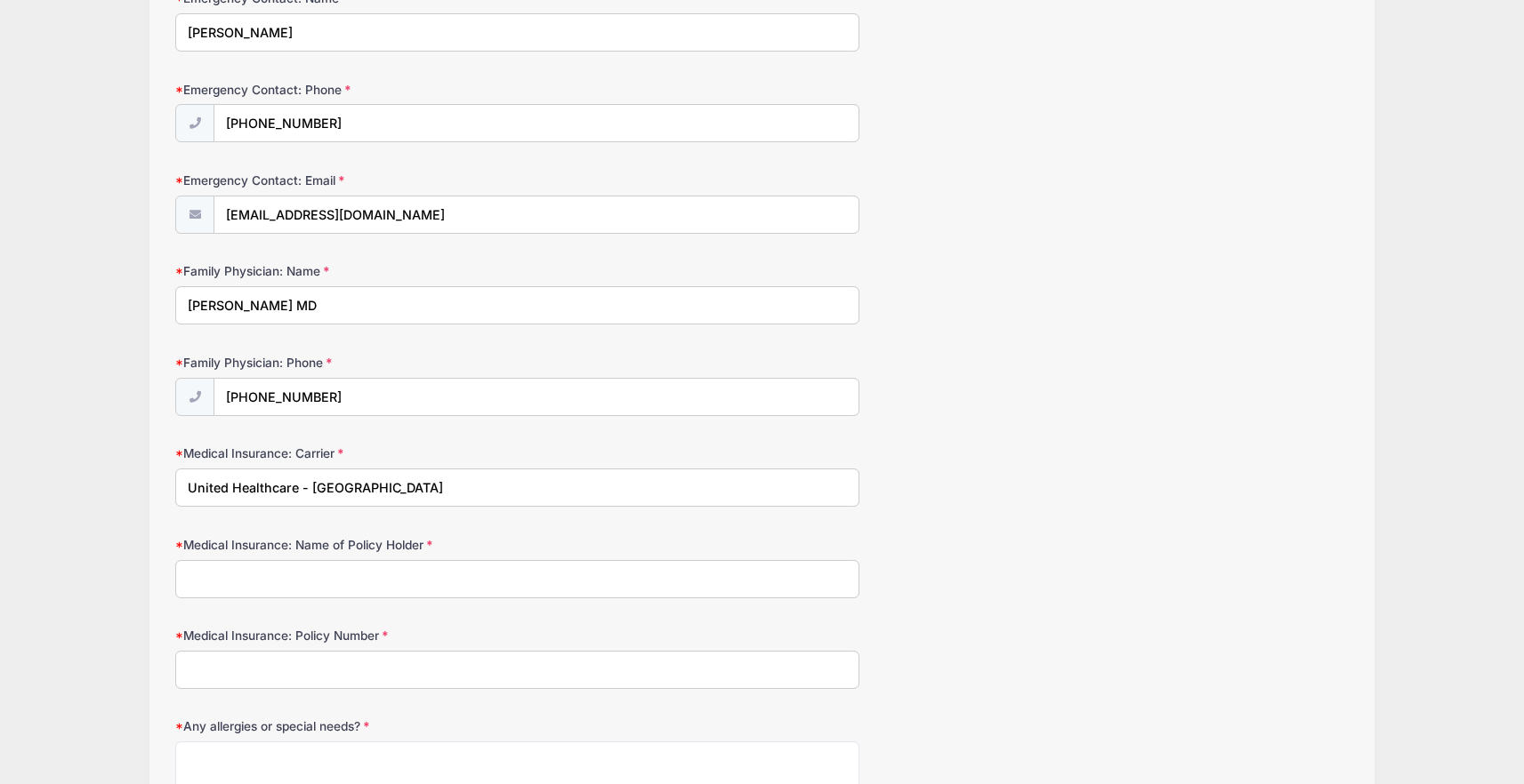
scroll to position [656, 0]
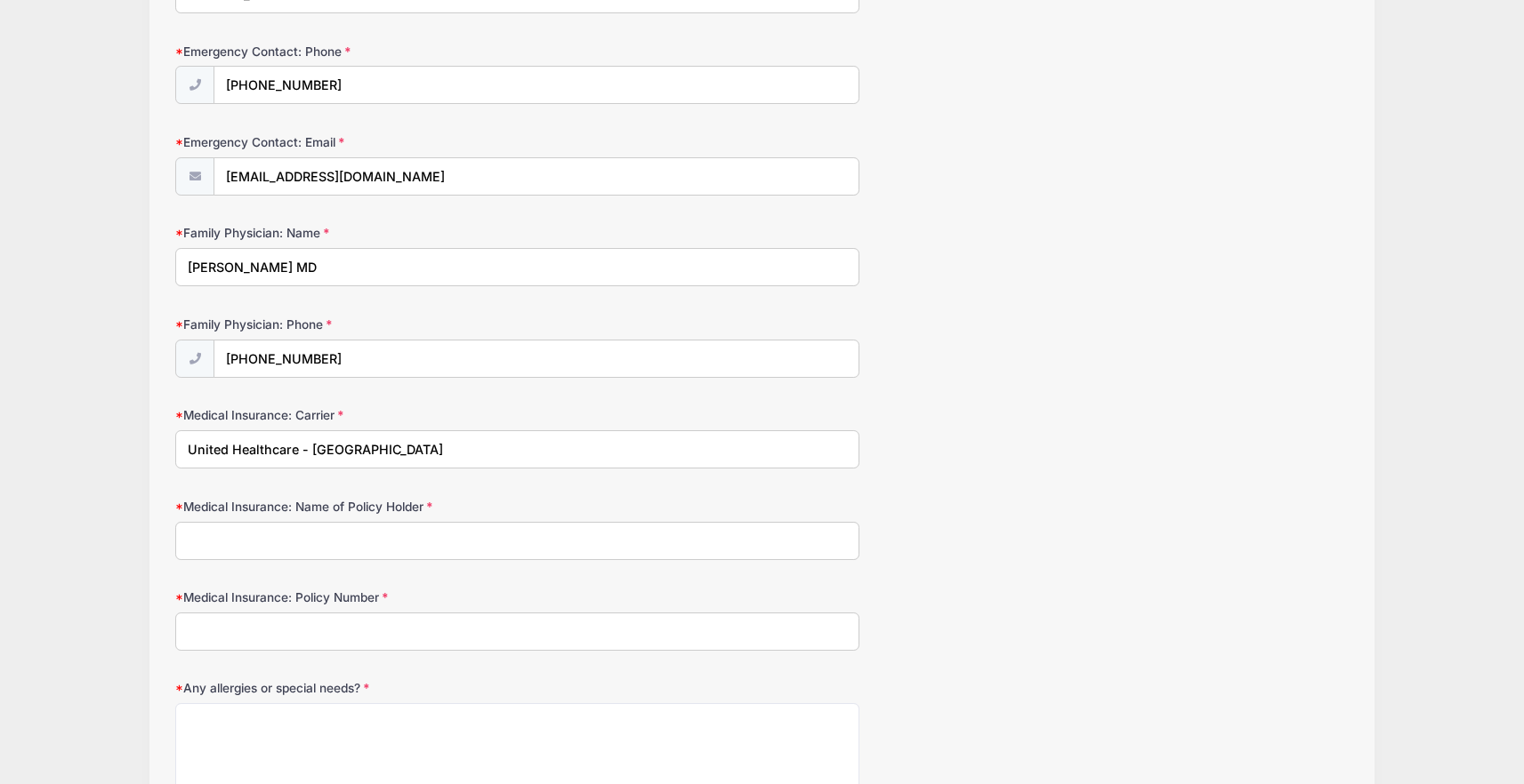
type input "United Healthcare - Oxford"
click at [259, 548] on input "Medical Insurance: Name of Policy Holder" at bounding box center [517, 541] width 684 height 38
type input "Alexios Apazidis"
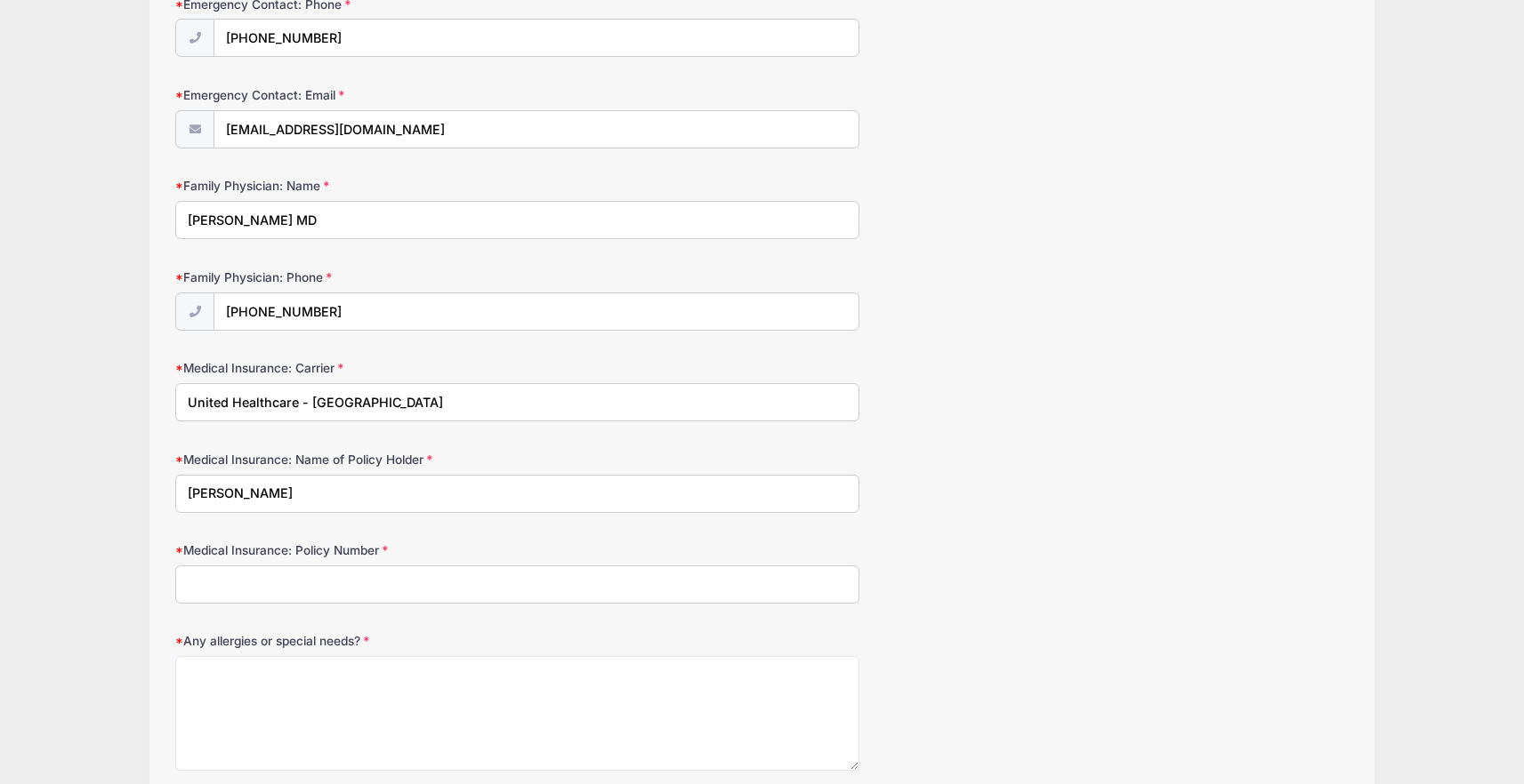
scroll to position [704, 0]
click at [311, 584] on input "Medical Insurance: Policy Number" at bounding box center [517, 584] width 684 height 38
type input "24899468401"
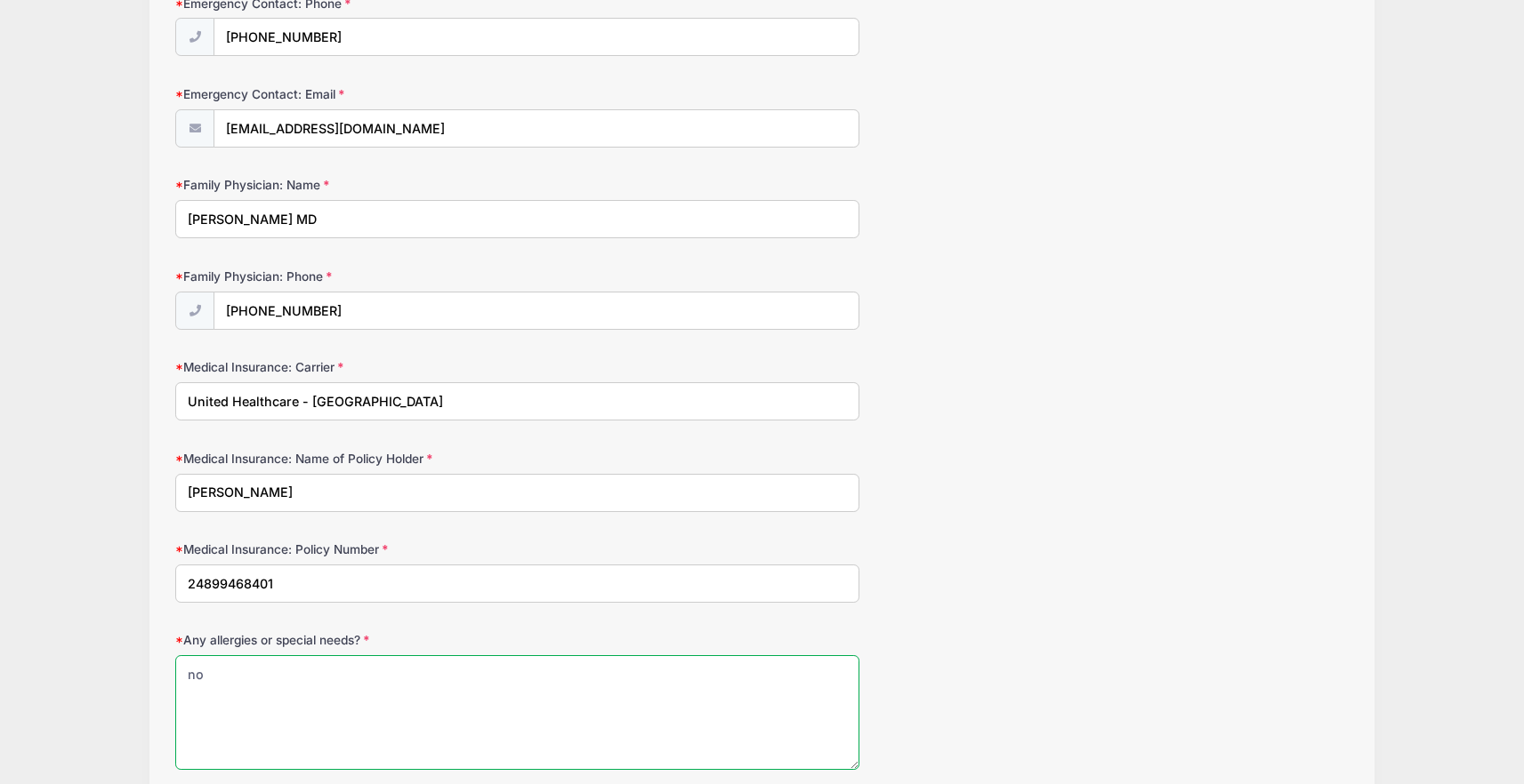
type textarea "no"
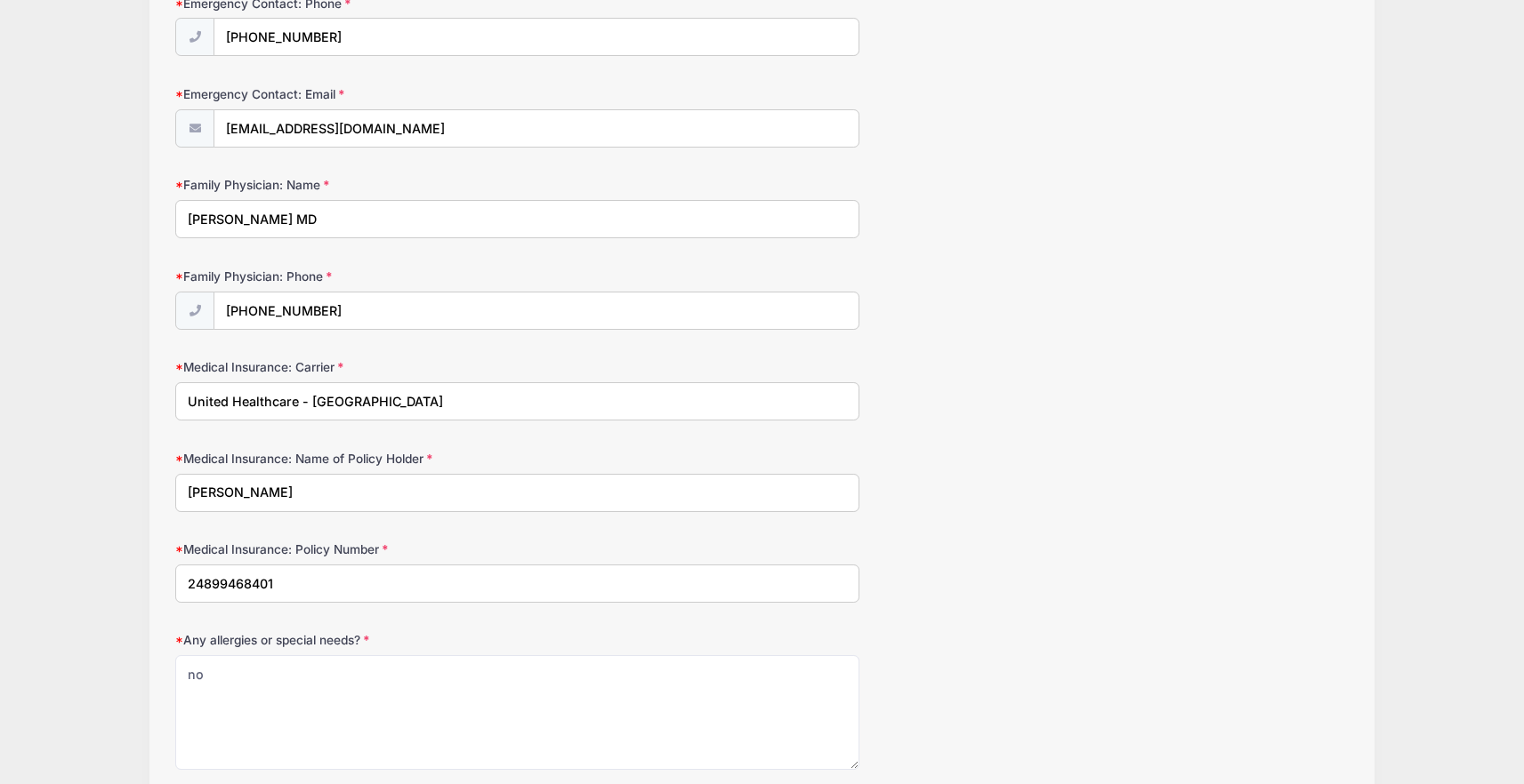
scroll to position [1020, 0]
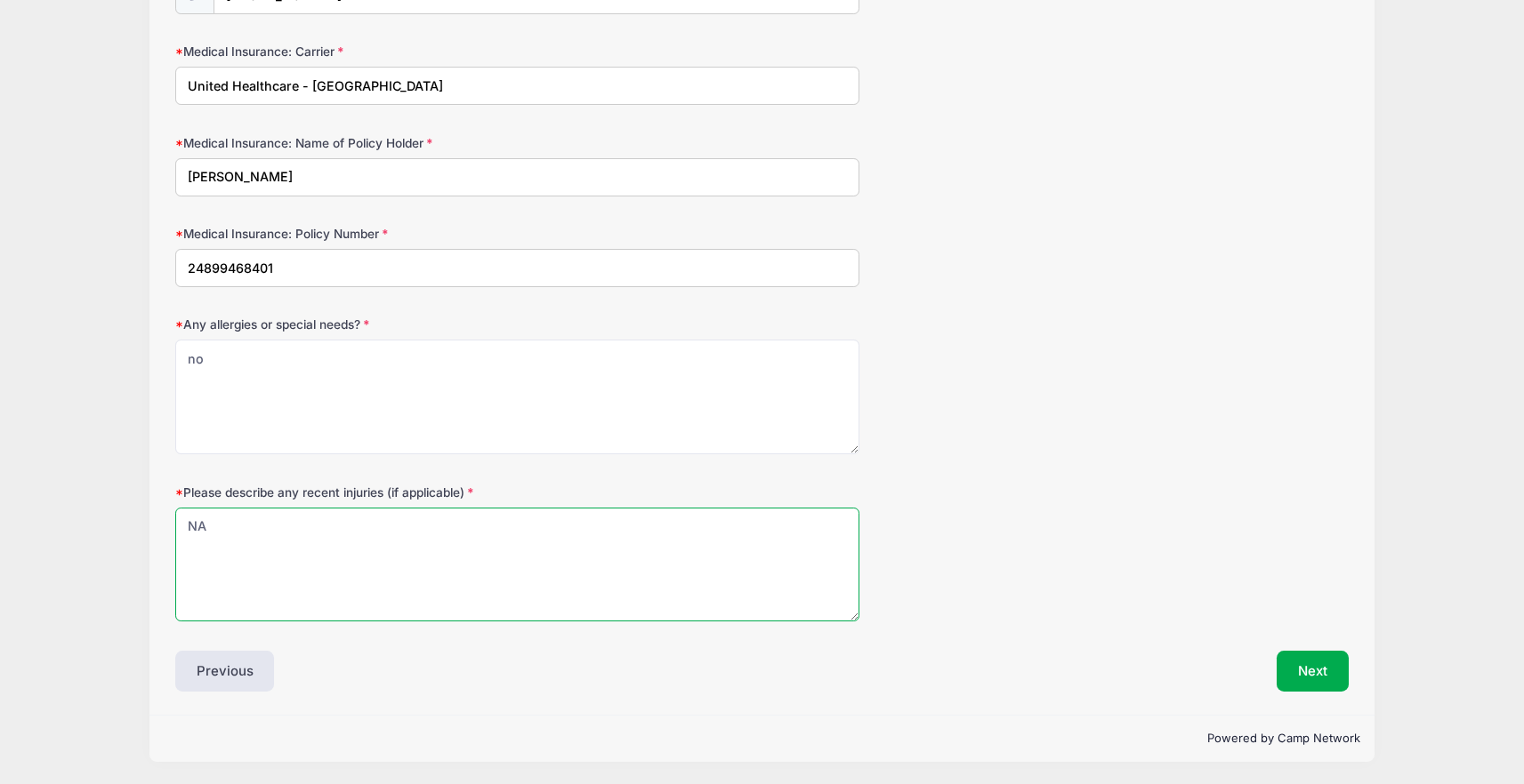
type textarea "N"
click at [298, 527] on textarea "pelvic avulsion frature March 2025" at bounding box center [517, 565] width 684 height 114
click at [467, 524] on textarea "pelvic avulsion fracture March 2025" at bounding box center [517, 565] width 684 height 114
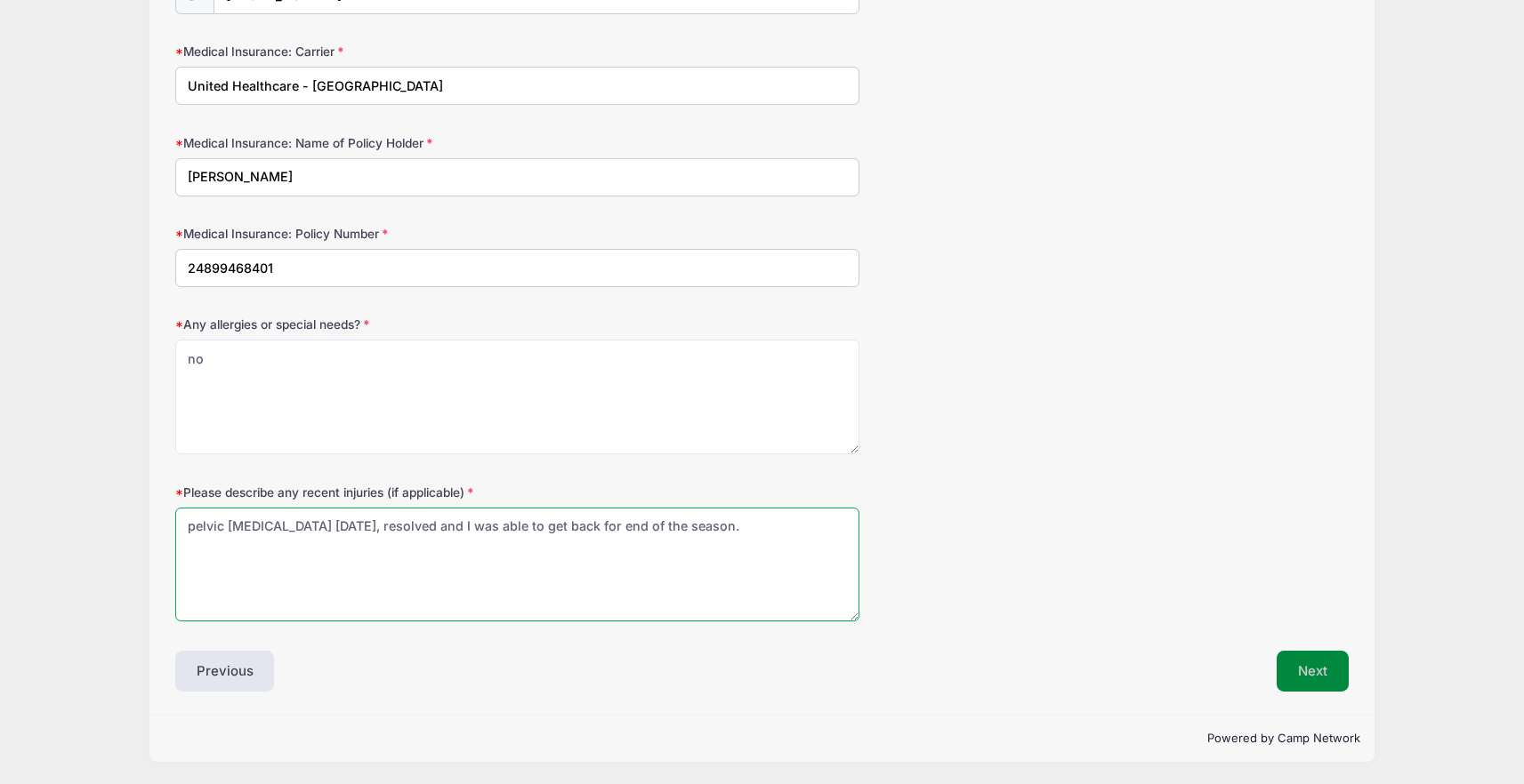
type textarea "pelvic avulsion fracture March 2025, resolved and I was able to get back for en…"
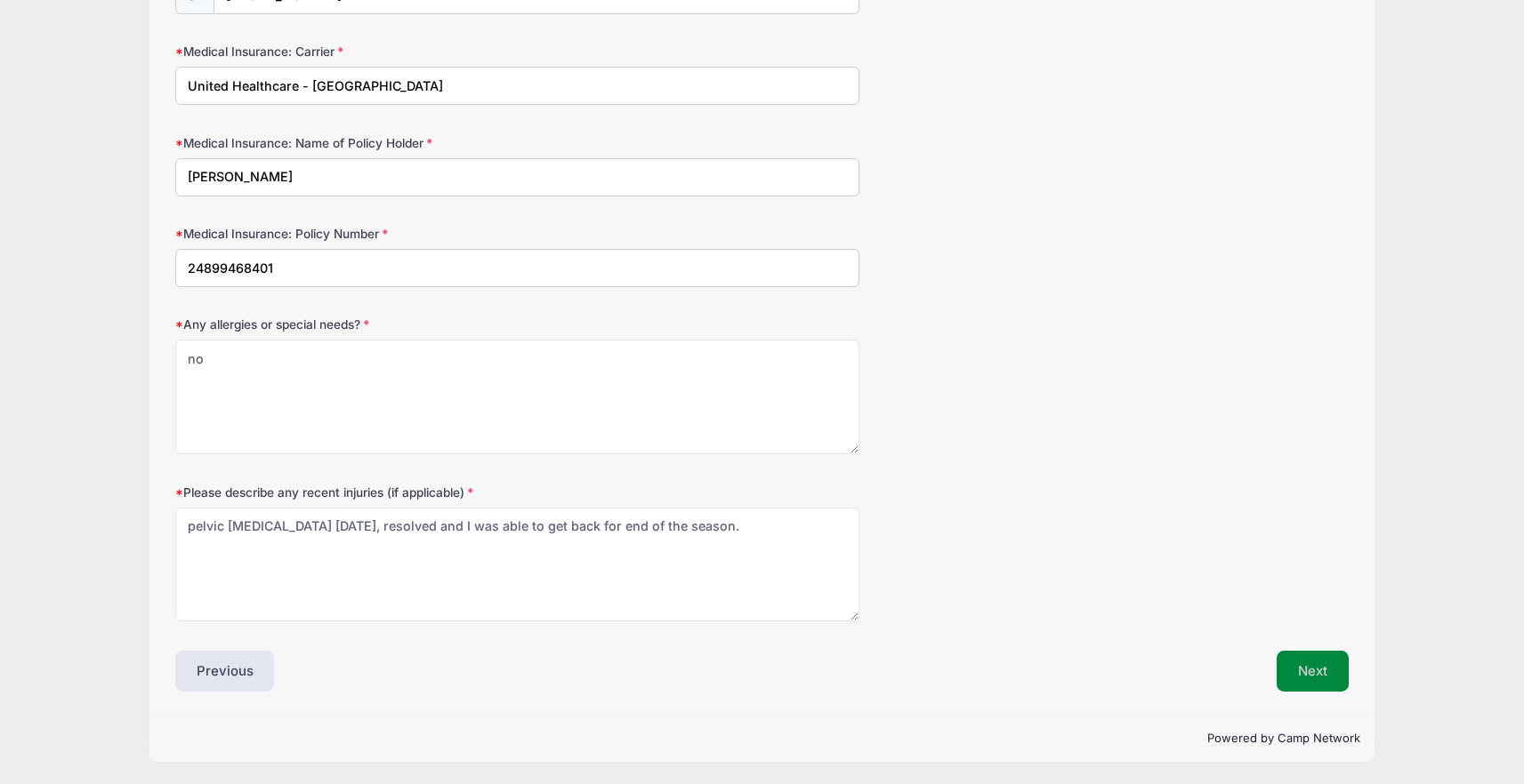
click at [1311, 664] on button "Next" at bounding box center [1313, 671] width 73 height 41
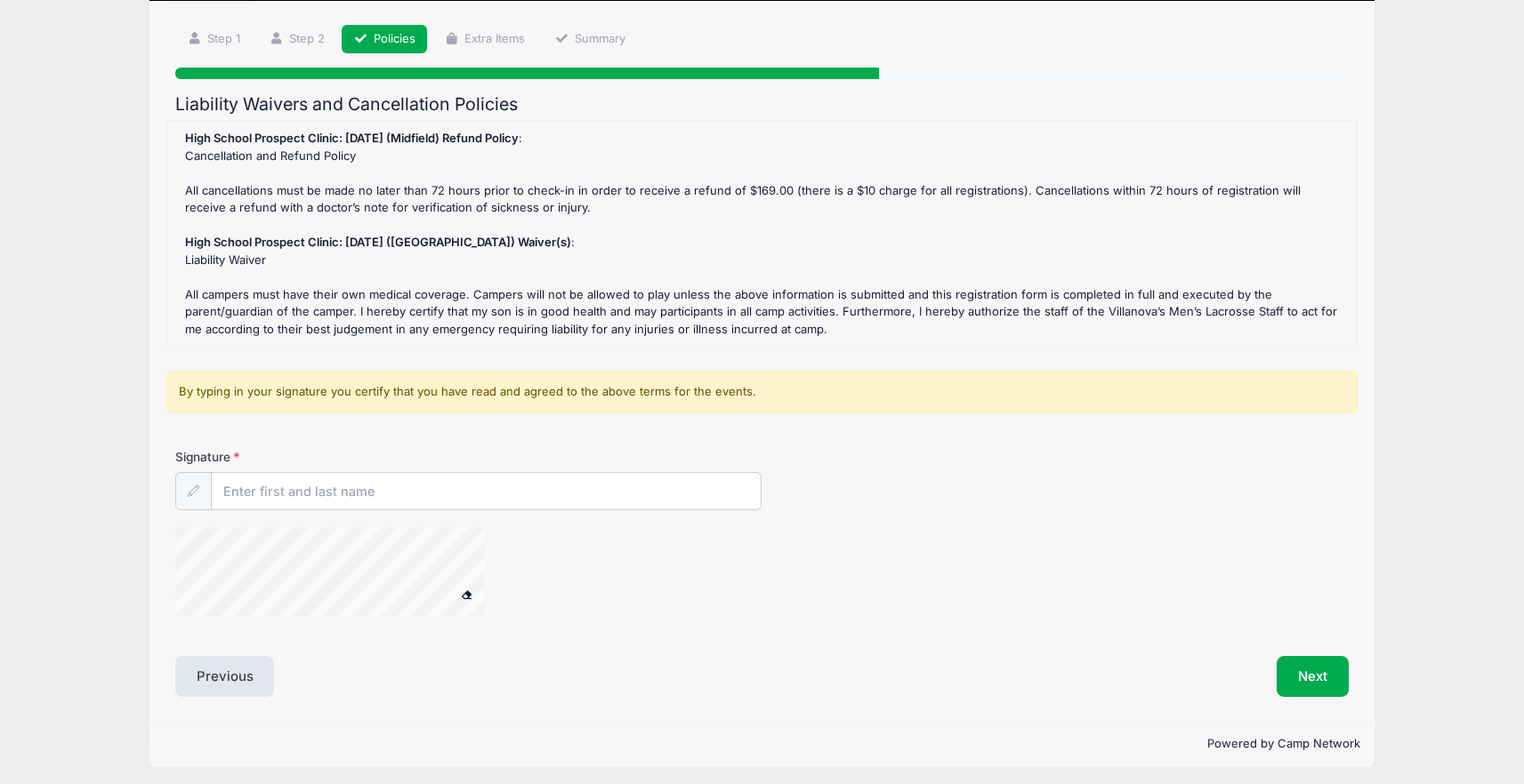
scroll to position [114, 0]
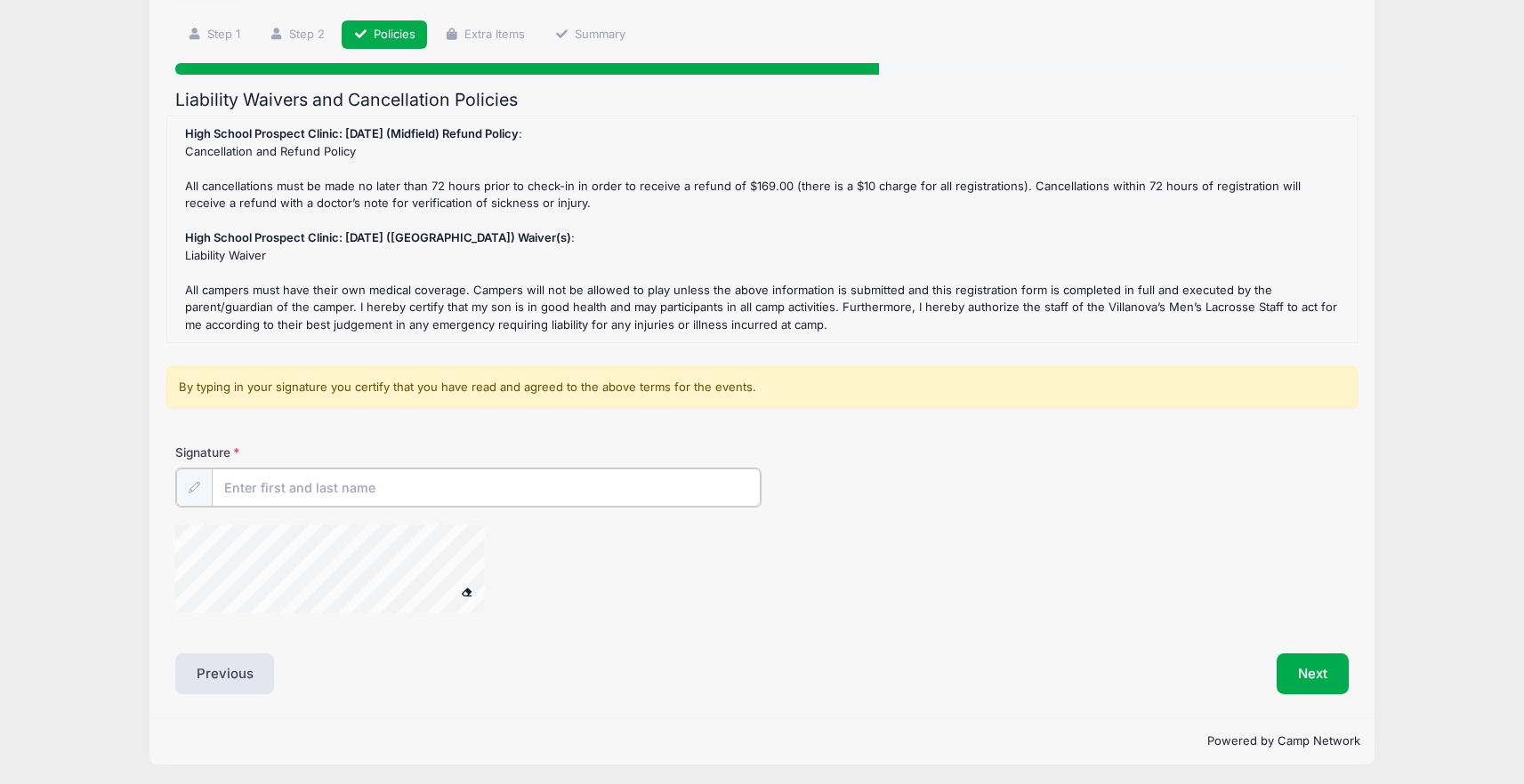
click at [357, 495] on input "Signature" at bounding box center [487, 487] width 550 height 38
type input "Dominick Apazidis"
click at [1316, 671] on button "Next" at bounding box center [1313, 671] width 73 height 41
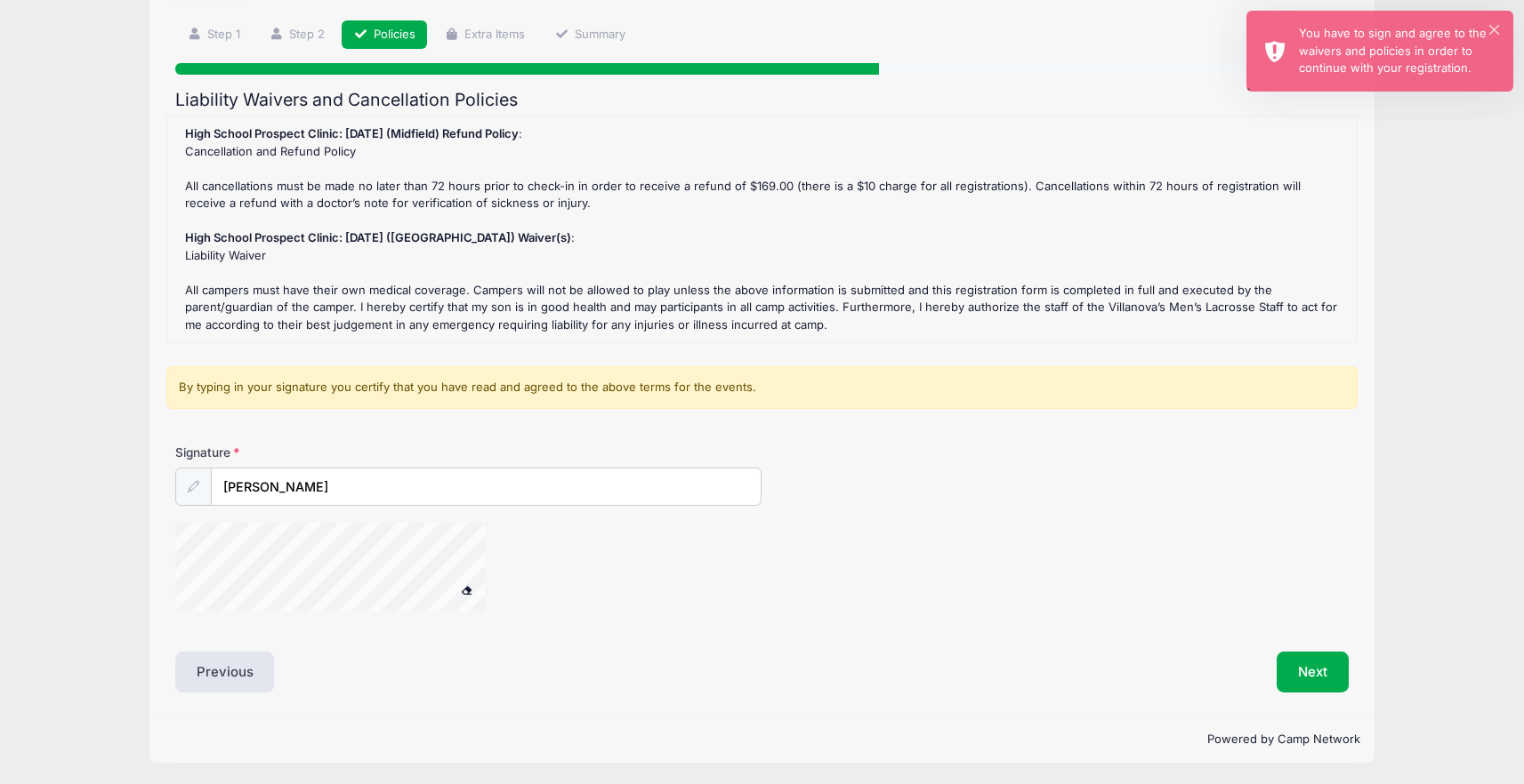
click at [465, 586] on span at bounding box center [467, 590] width 12 height 10
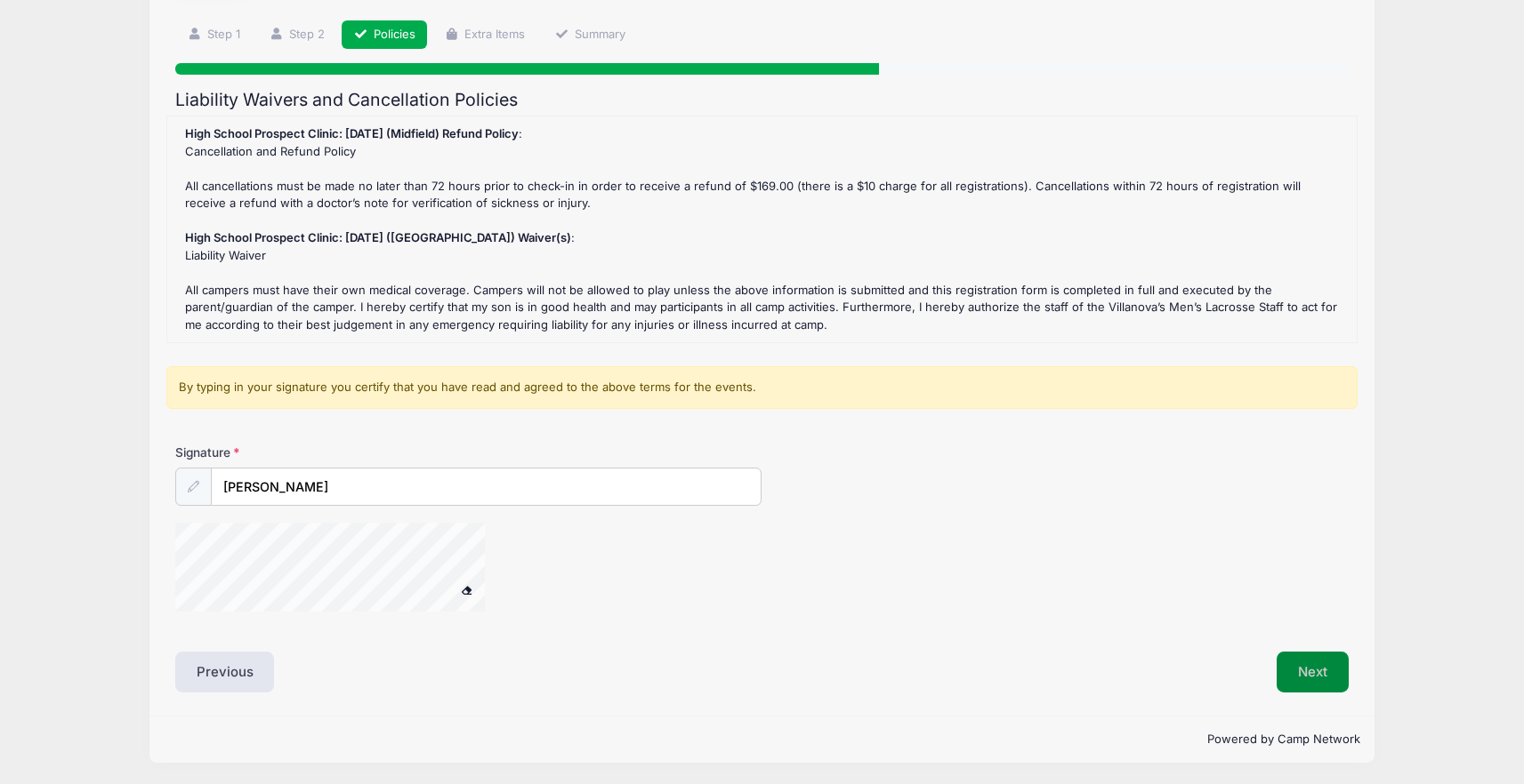
click at [1286, 655] on button "Next" at bounding box center [1313, 671] width 73 height 41
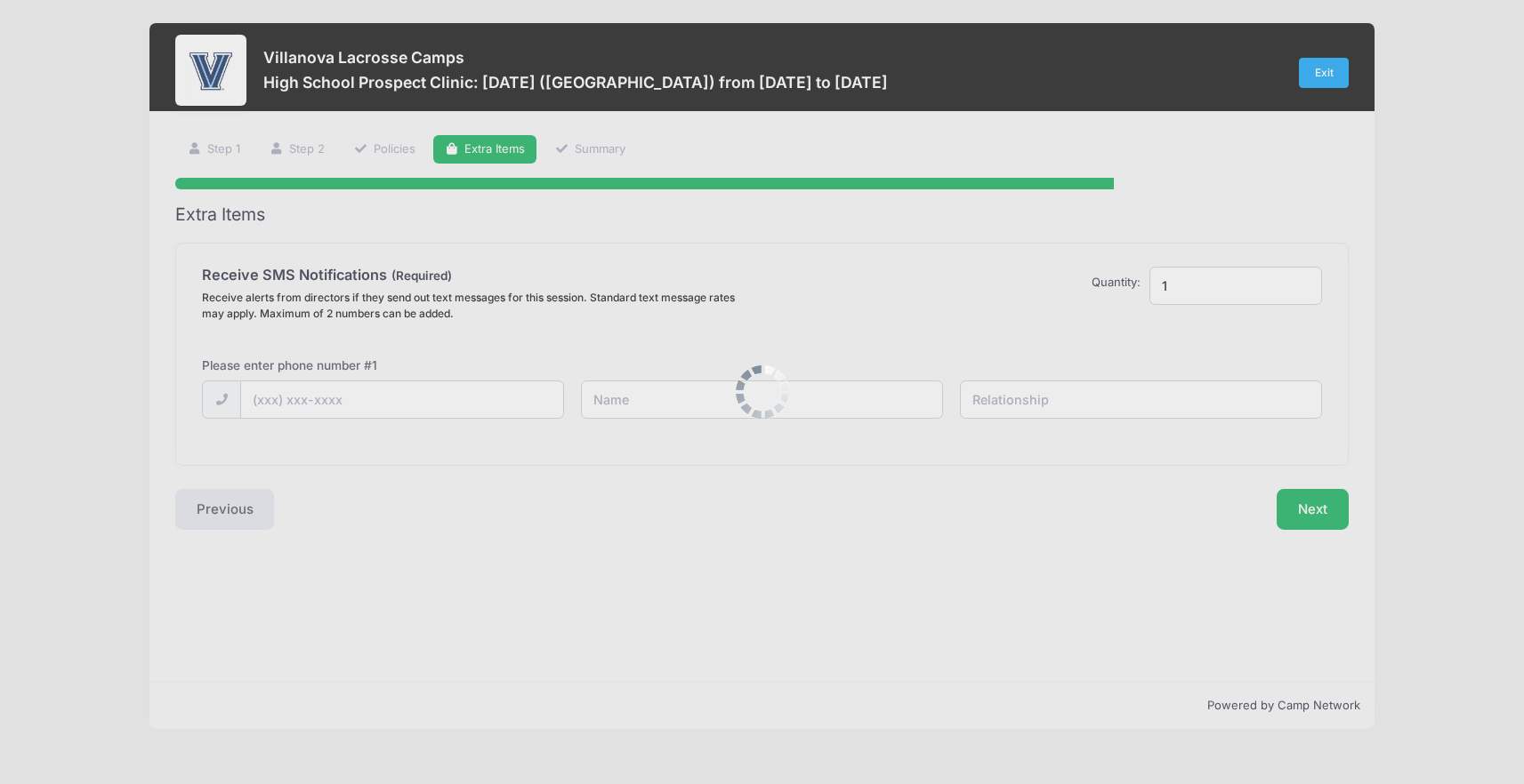
scroll to position [0, 0]
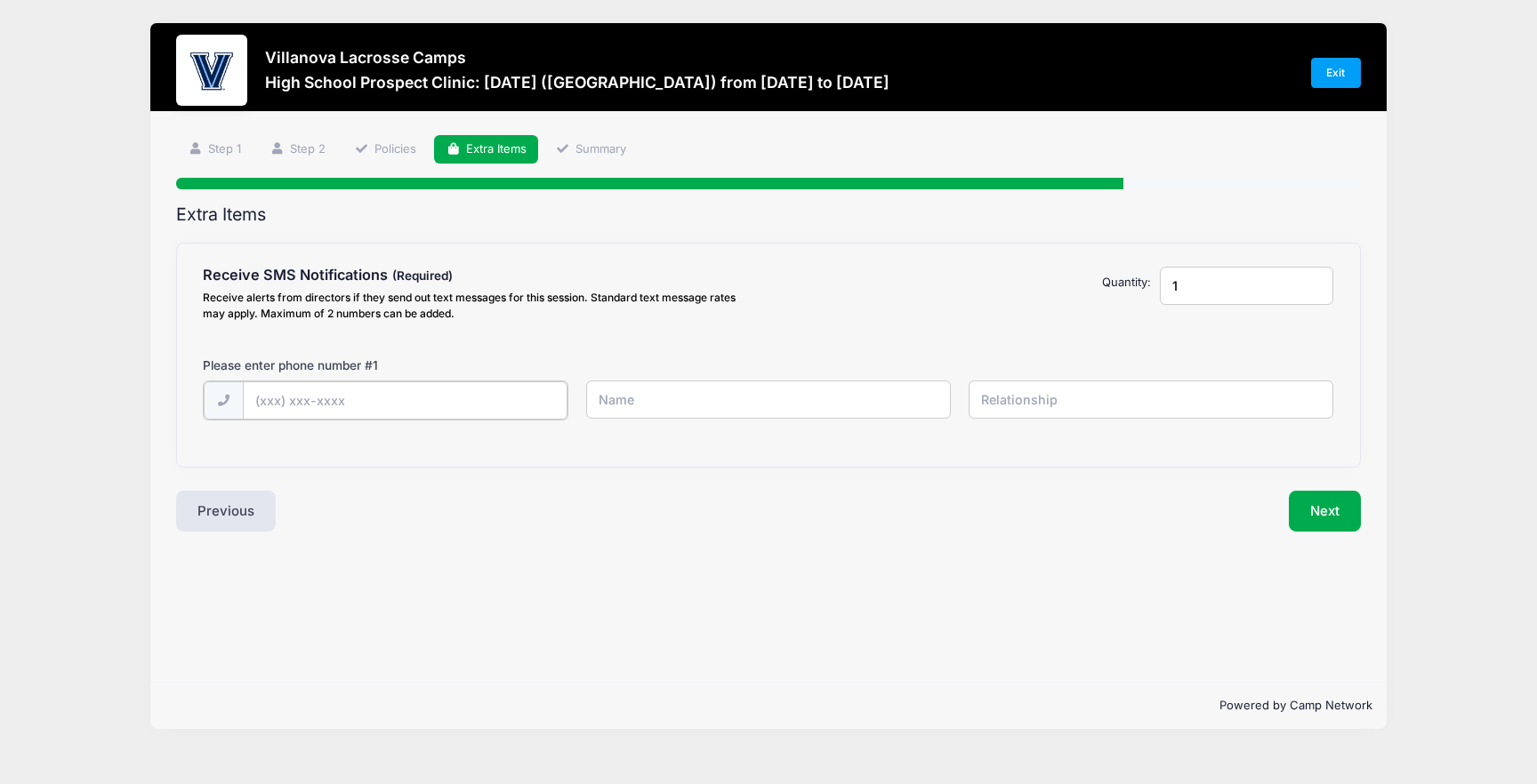
click at [349, 407] on input "text" at bounding box center [405, 401] width 324 height 38
type input "(631) 972-3620"
type input "Dominick"
click at [375, 397] on input "(631) 972-3620" at bounding box center [405, 401] width 324 height 38
type input "(631) 605-2997"
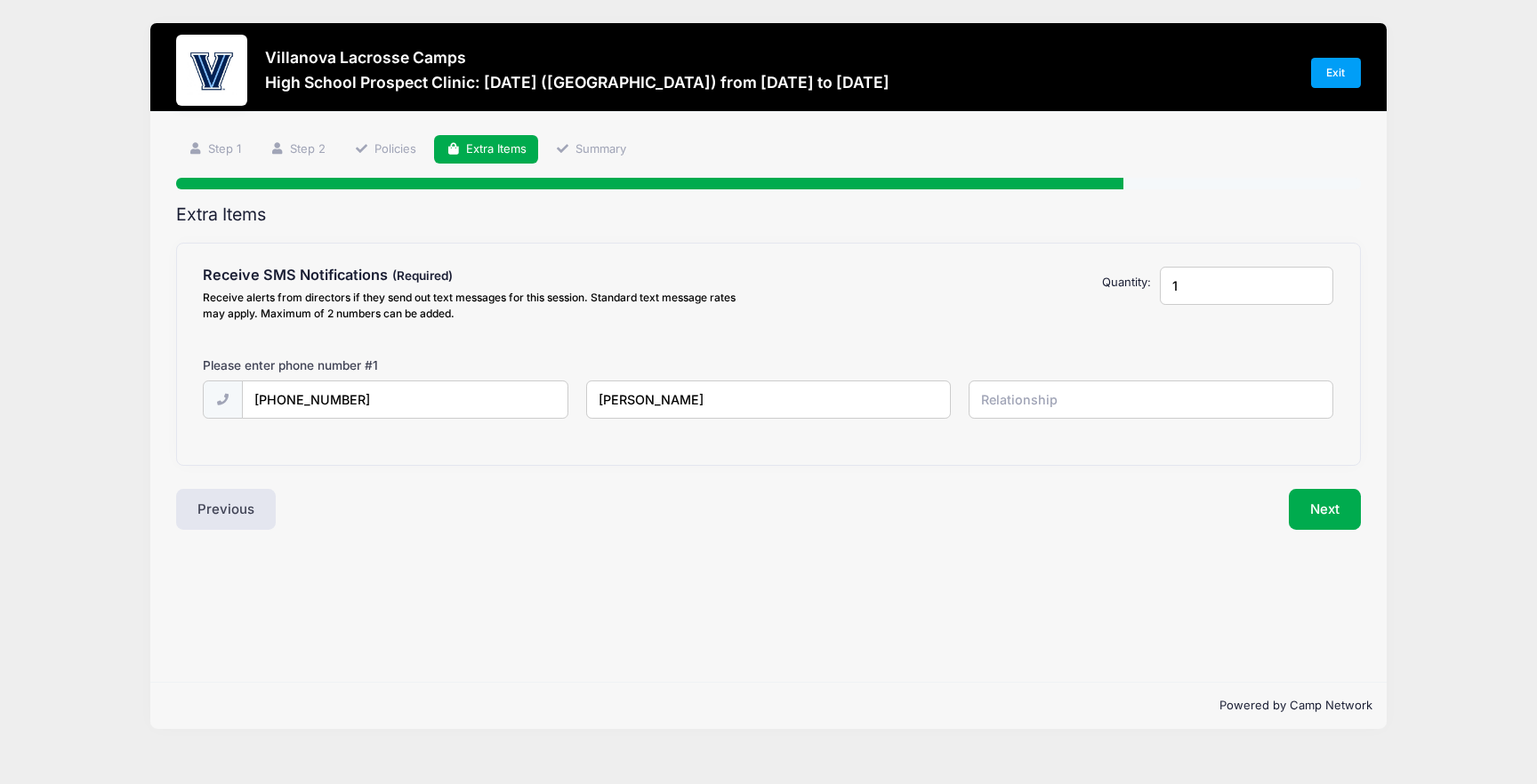
type input "Alexios Apazidis"
type input "father"
click at [1316, 504] on button "Next" at bounding box center [1325, 509] width 73 height 41
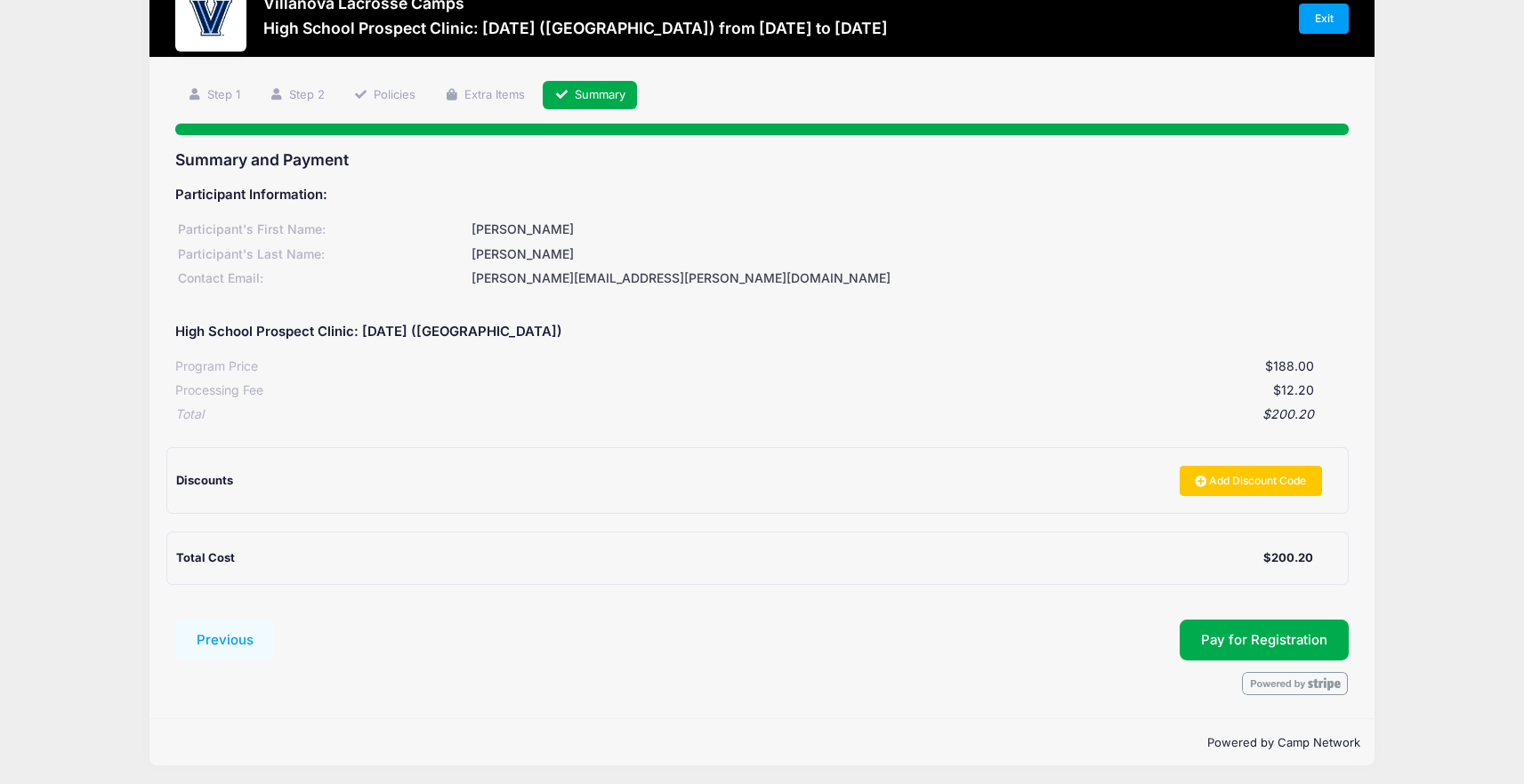
scroll to position [59, 0]
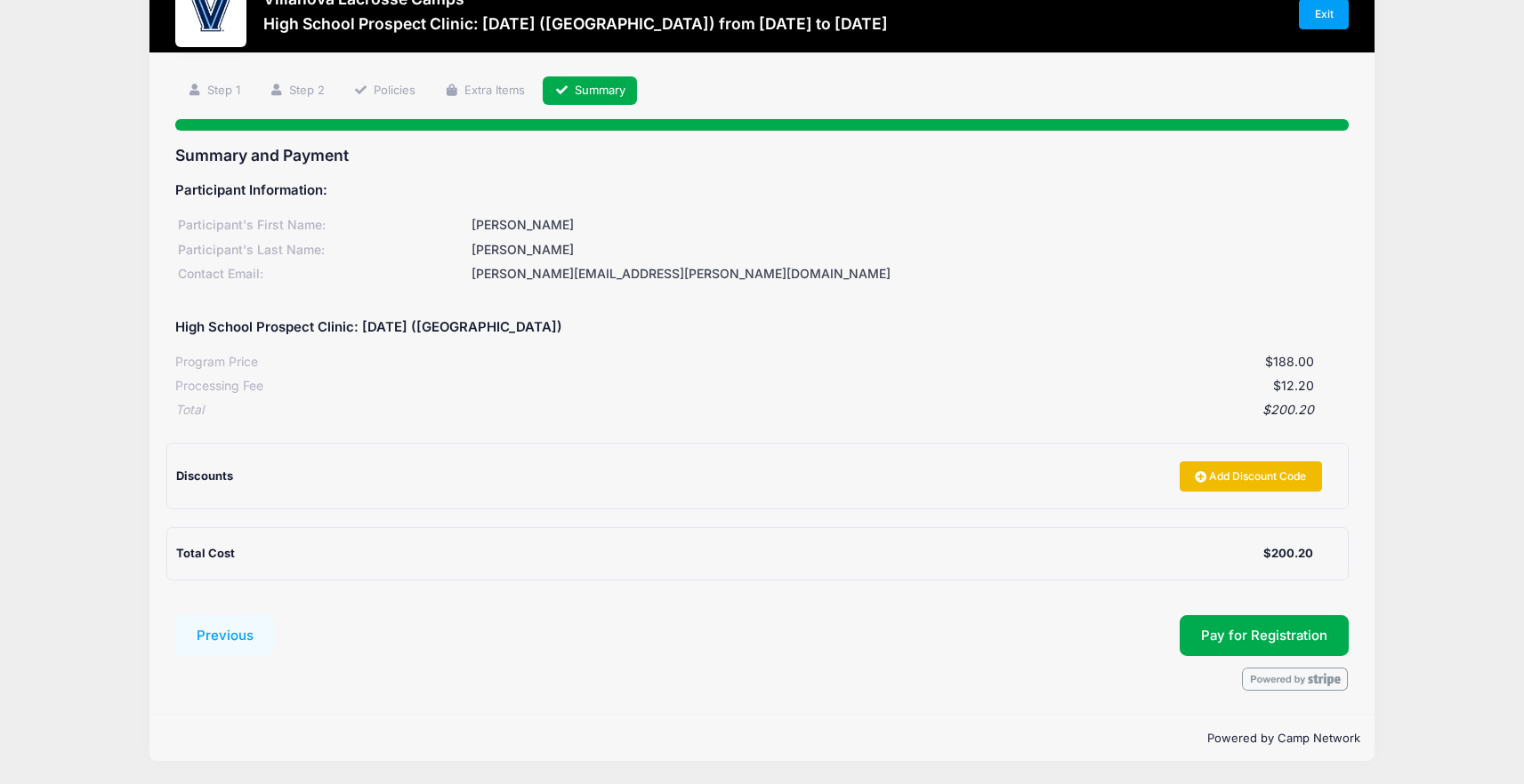
click at [1228, 472] on link "Add Discount Code" at bounding box center [1250, 477] width 142 height 31
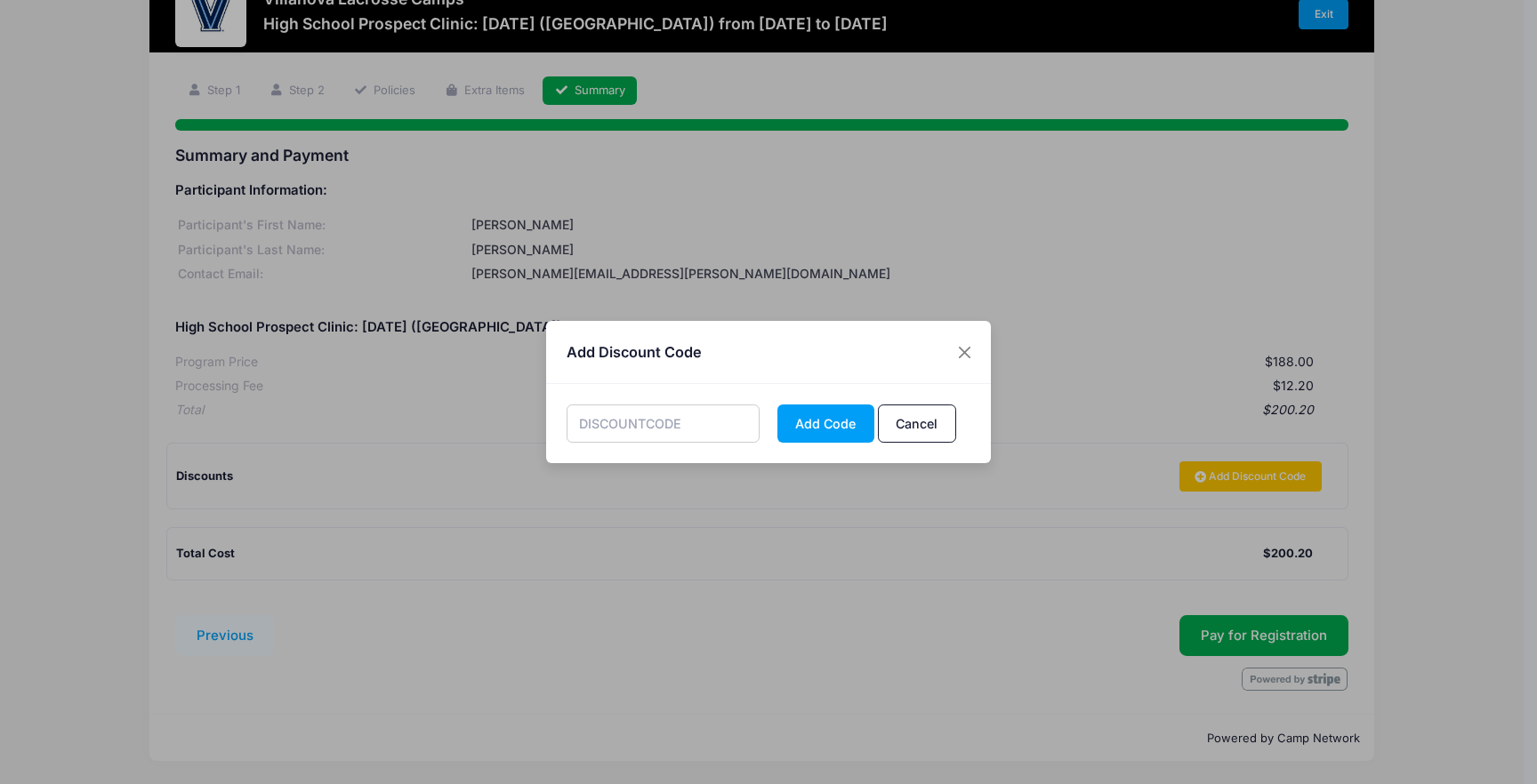
click at [664, 427] on input "text" at bounding box center [663, 423] width 194 height 38
type input "disc10"
click at [828, 435] on button "Add Code" at bounding box center [826, 423] width 97 height 38
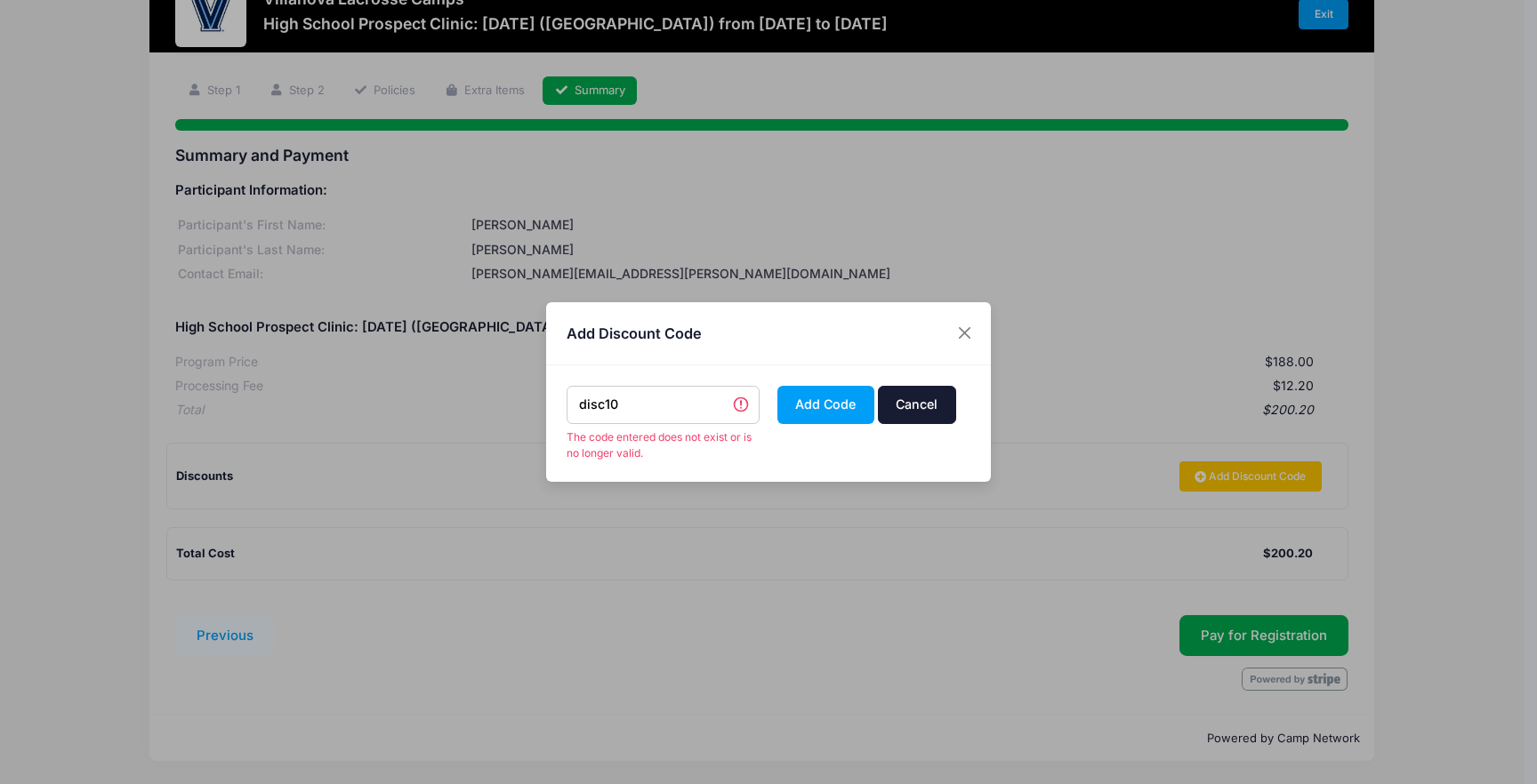
click at [901, 408] on button "Cancel" at bounding box center [917, 405] width 78 height 38
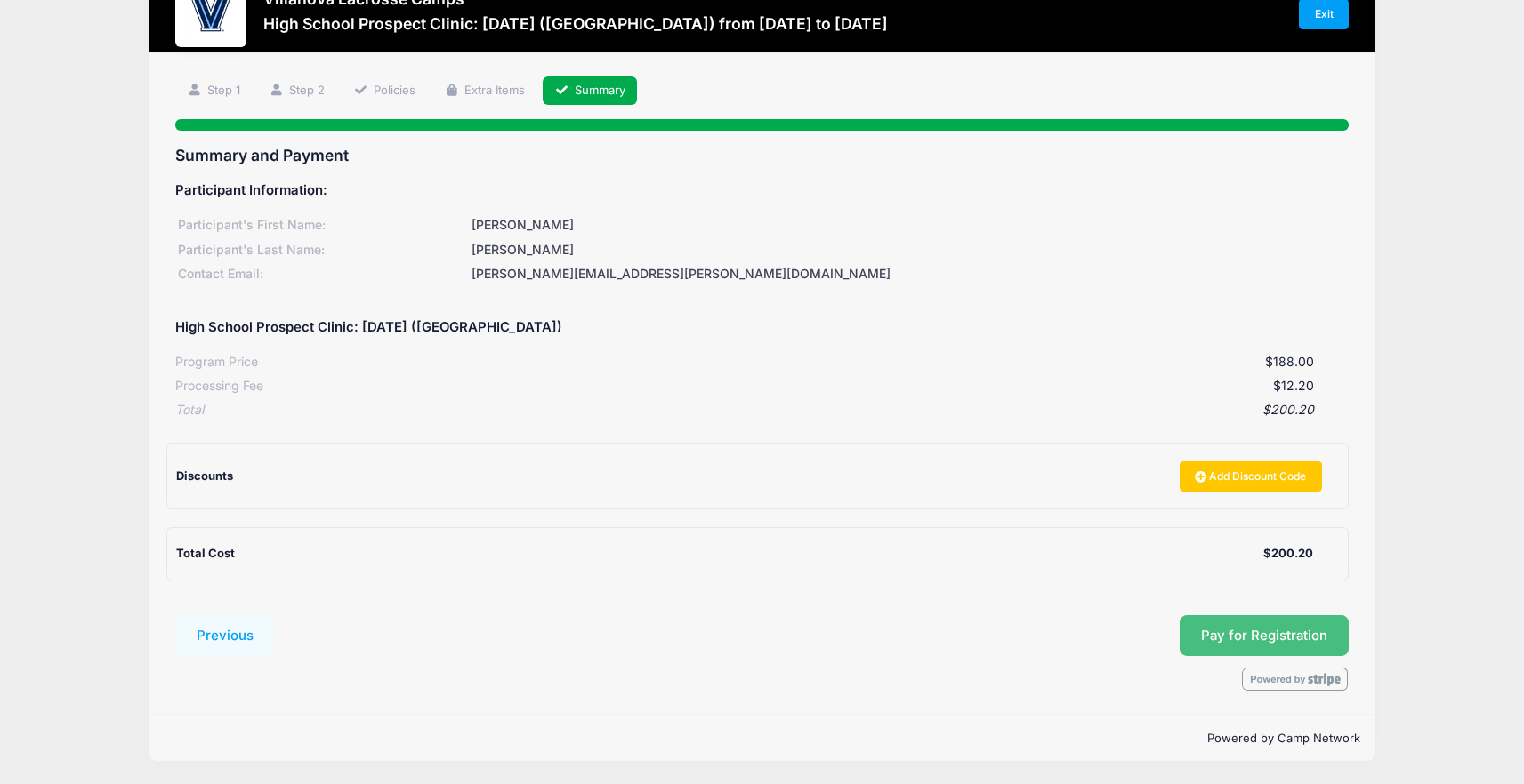
click at [1264, 624] on button "Pay for Registration" at bounding box center [1263, 635] width 169 height 41
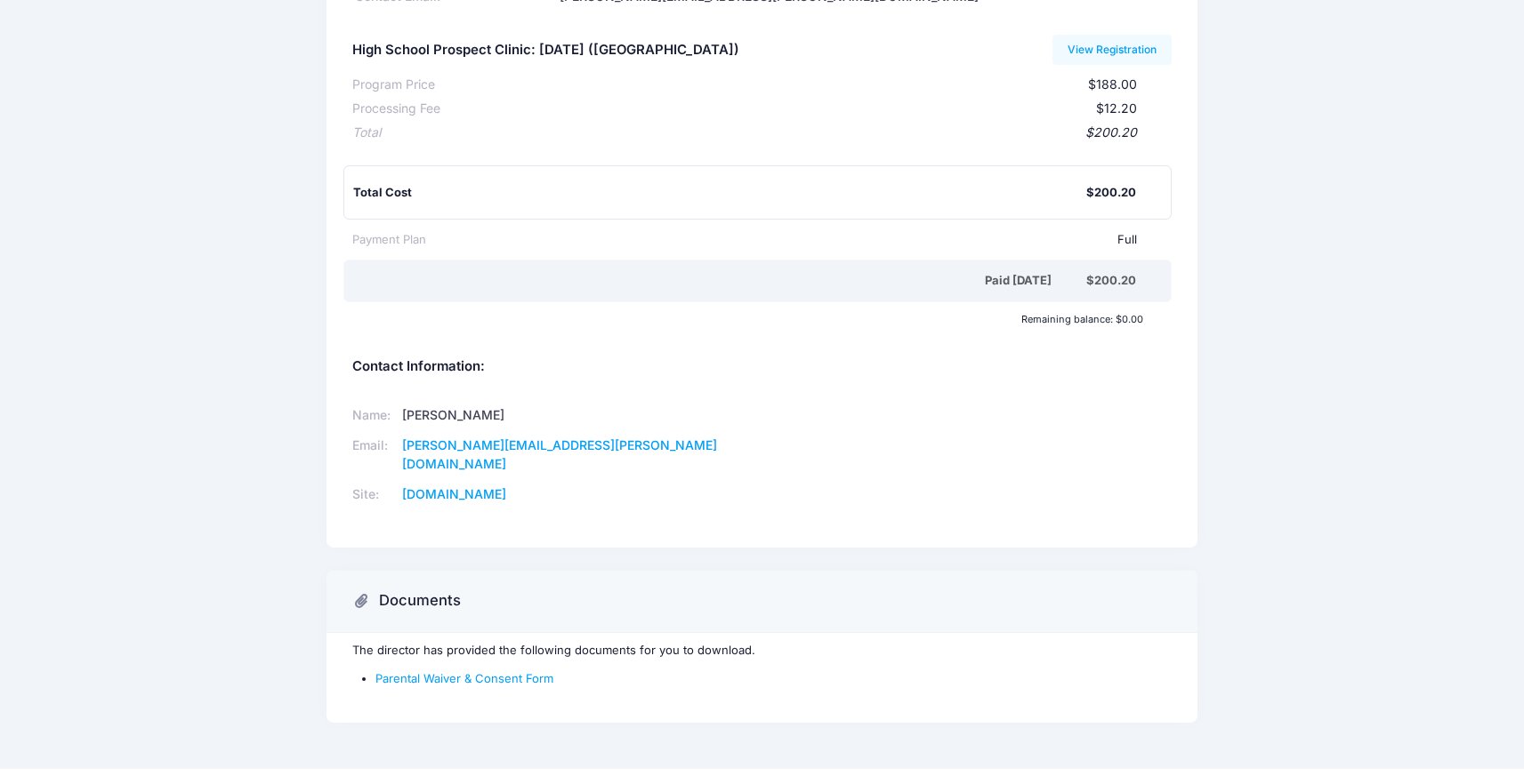
scroll to position [199, 0]
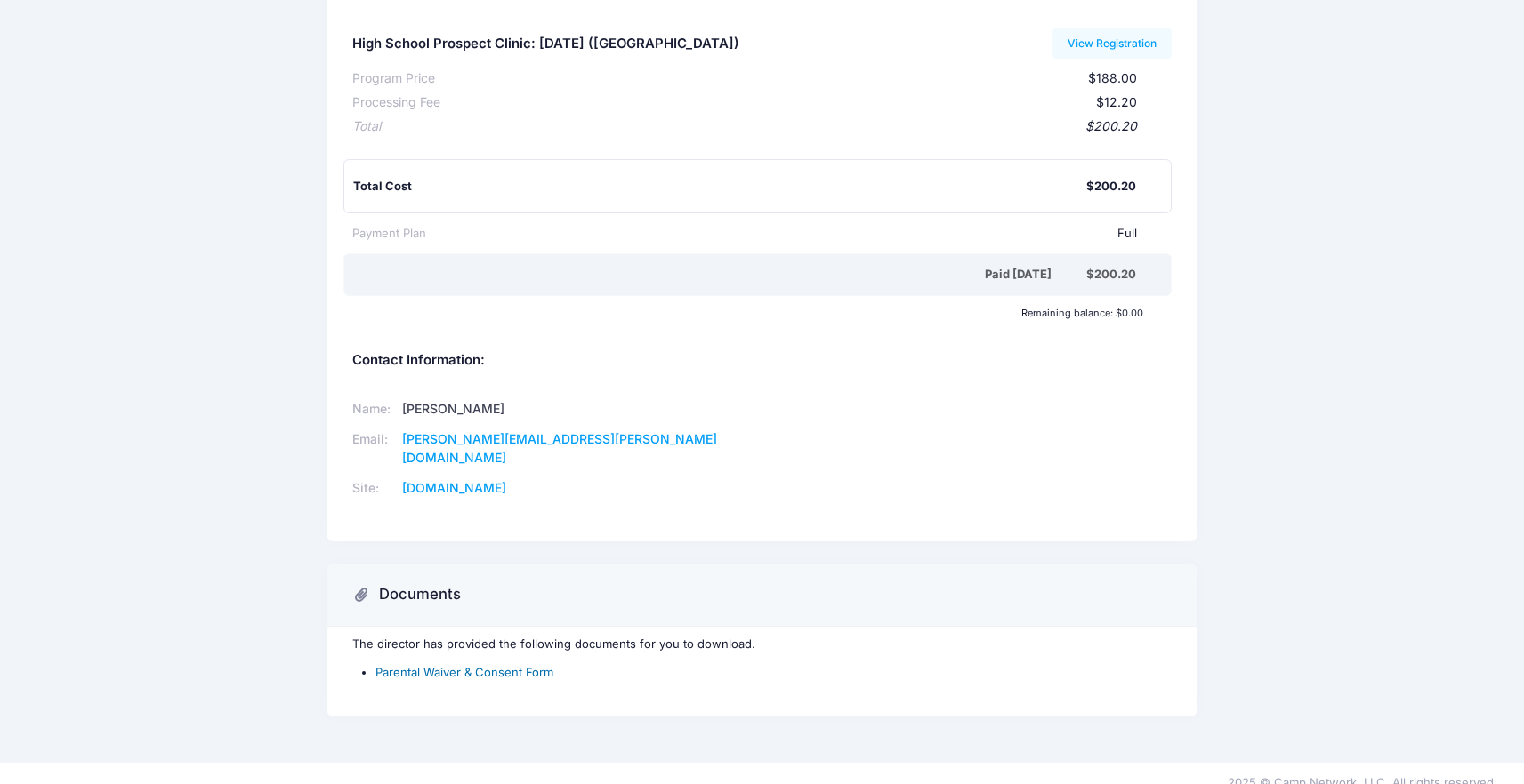
click at [475, 665] on link "Parental Waiver & Consent Form" at bounding box center [464, 671] width 177 height 14
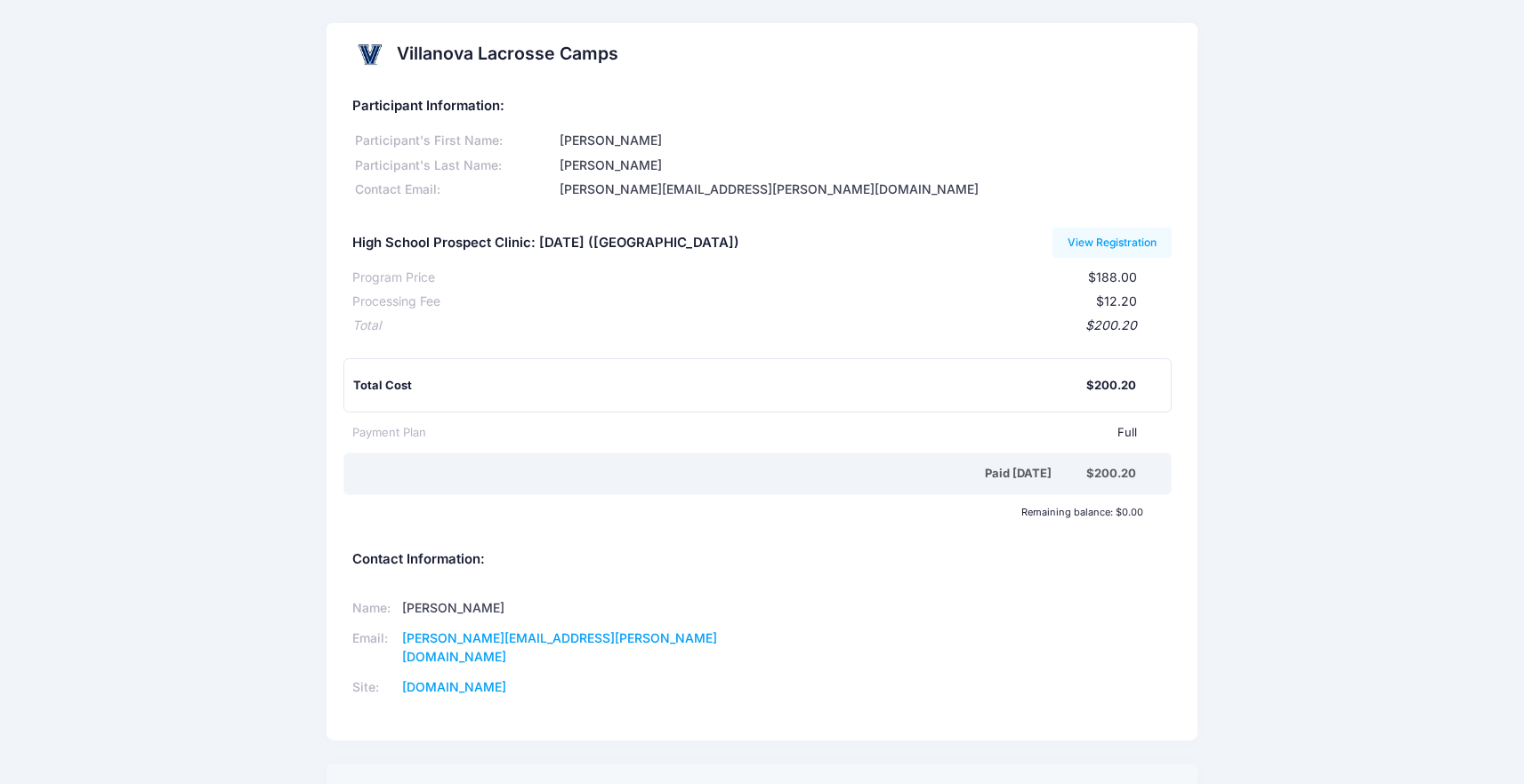
scroll to position [28, 0]
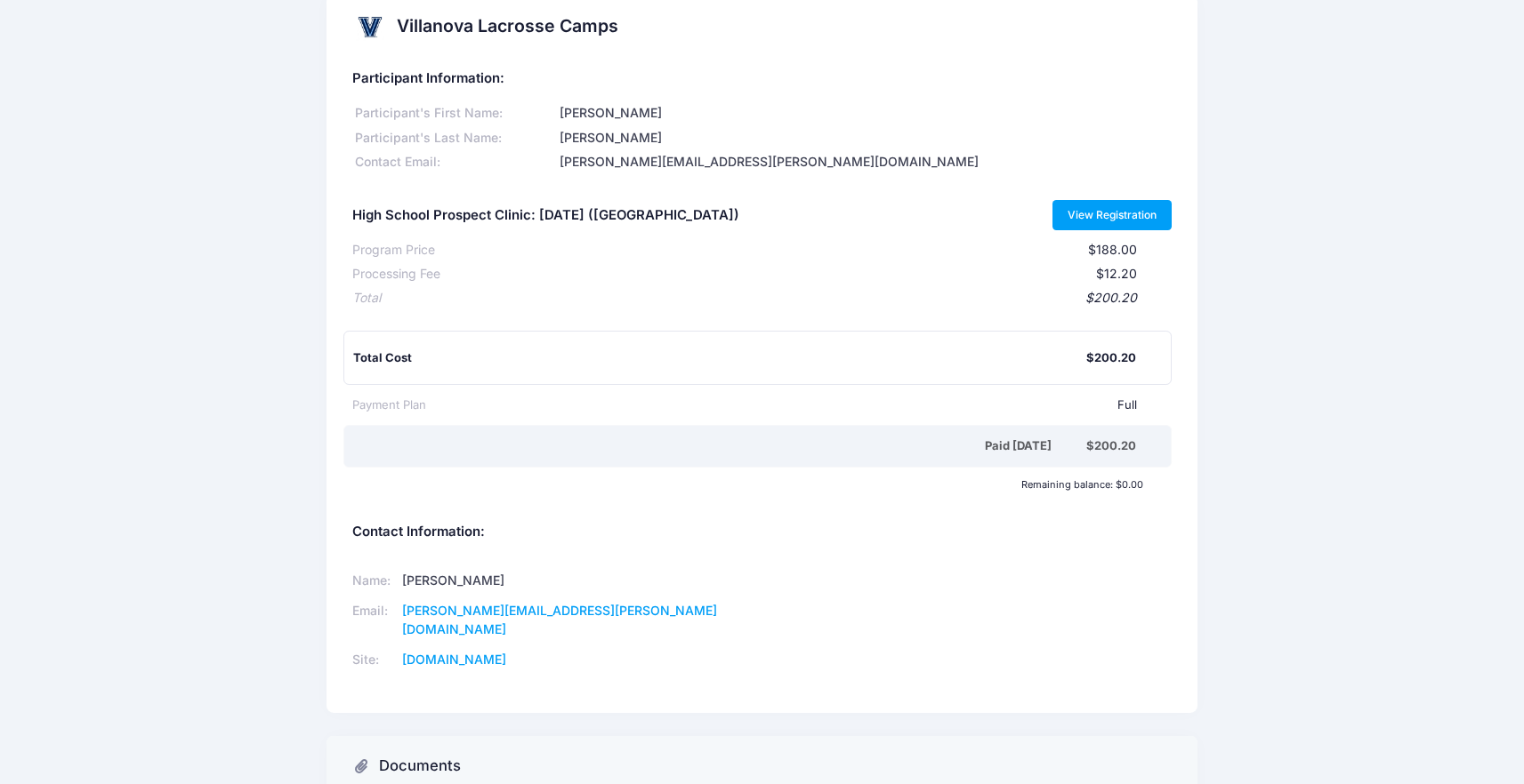
click at [1094, 208] on link "View Registration" at bounding box center [1113, 216] width 120 height 31
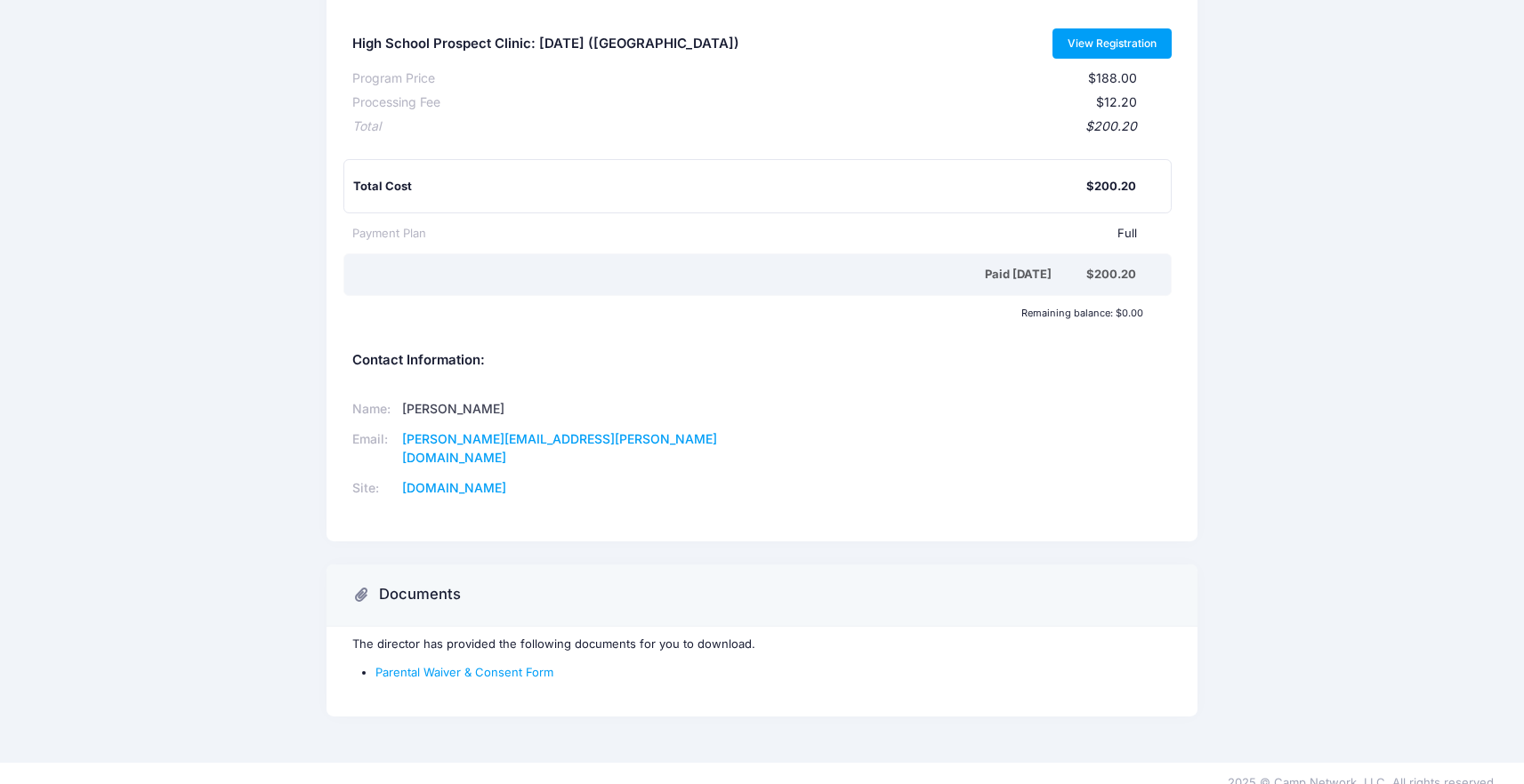
scroll to position [0, 0]
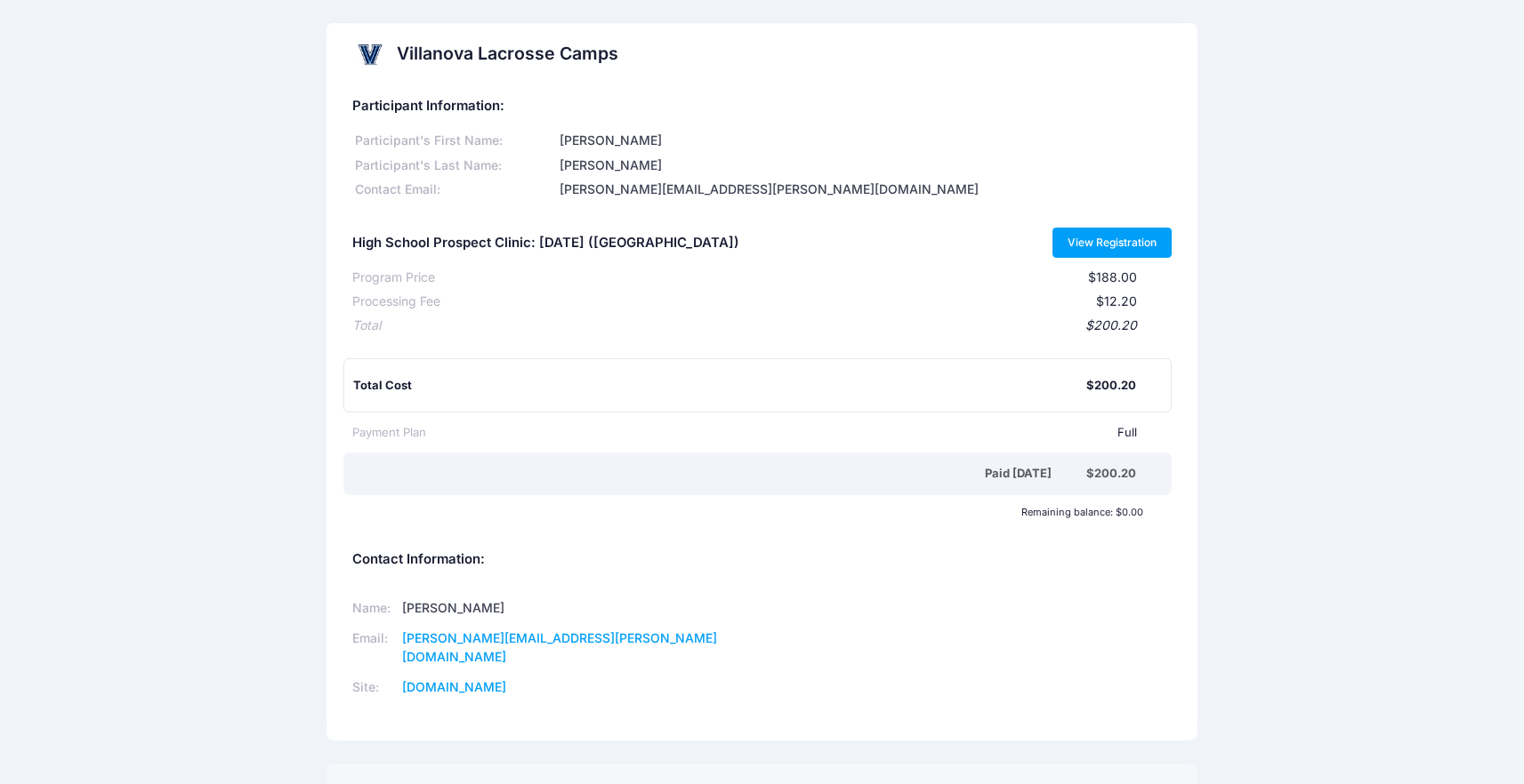
click at [1076, 240] on link "View Registration" at bounding box center [1113, 243] width 120 height 31
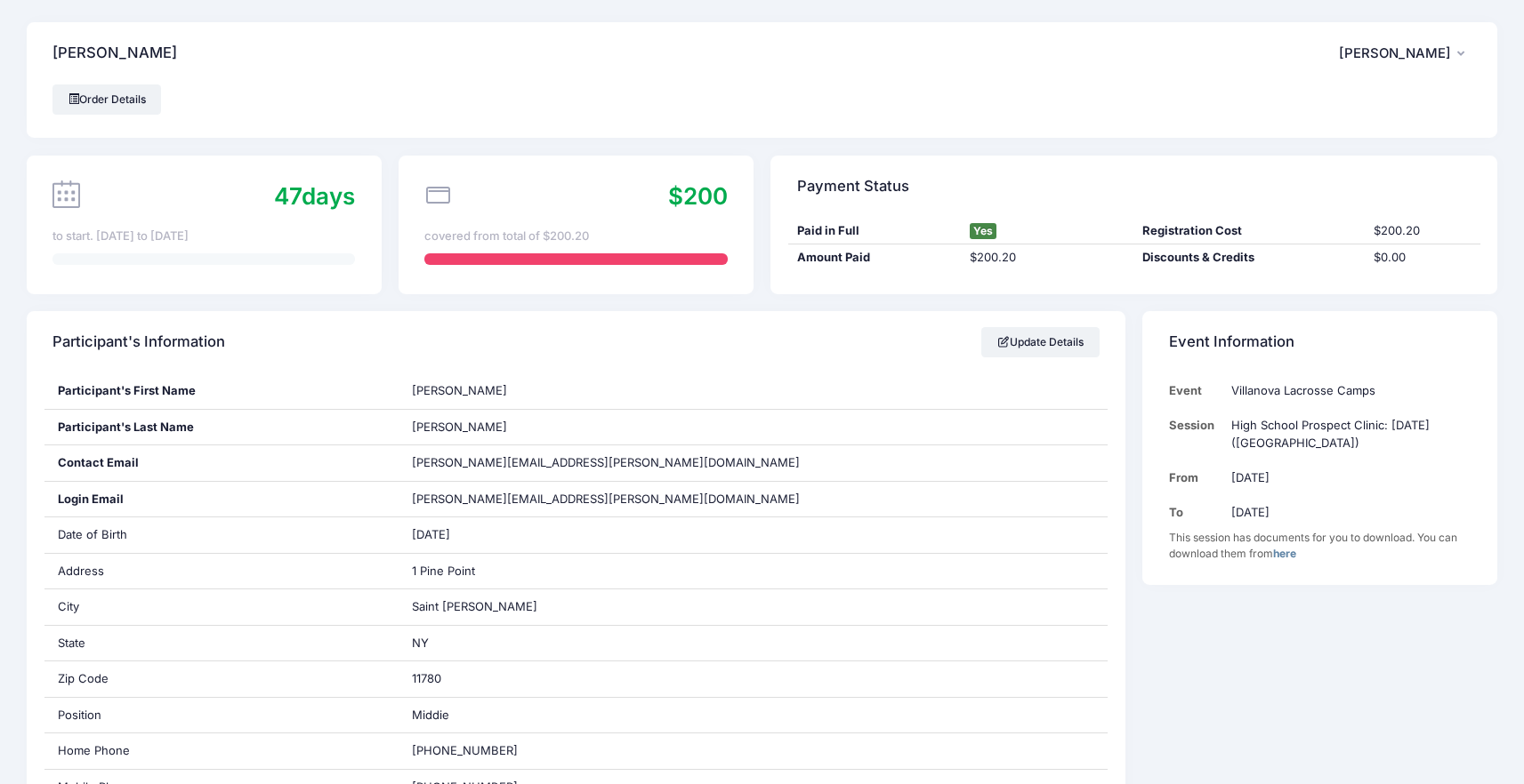
click at [1292, 554] on link "here" at bounding box center [1284, 553] width 23 height 13
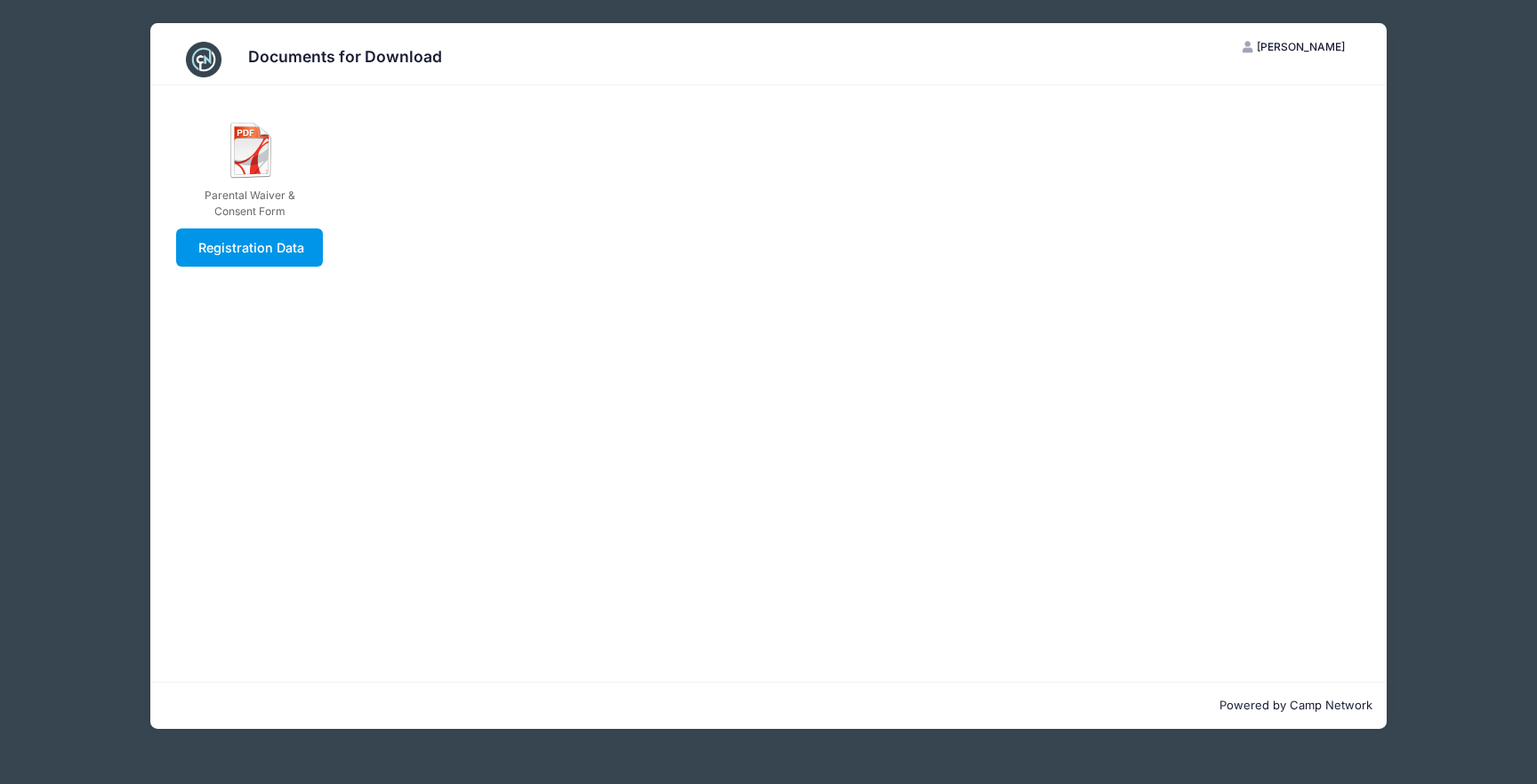
click at [260, 243] on link "Registration Data" at bounding box center [250, 248] width 147 height 38
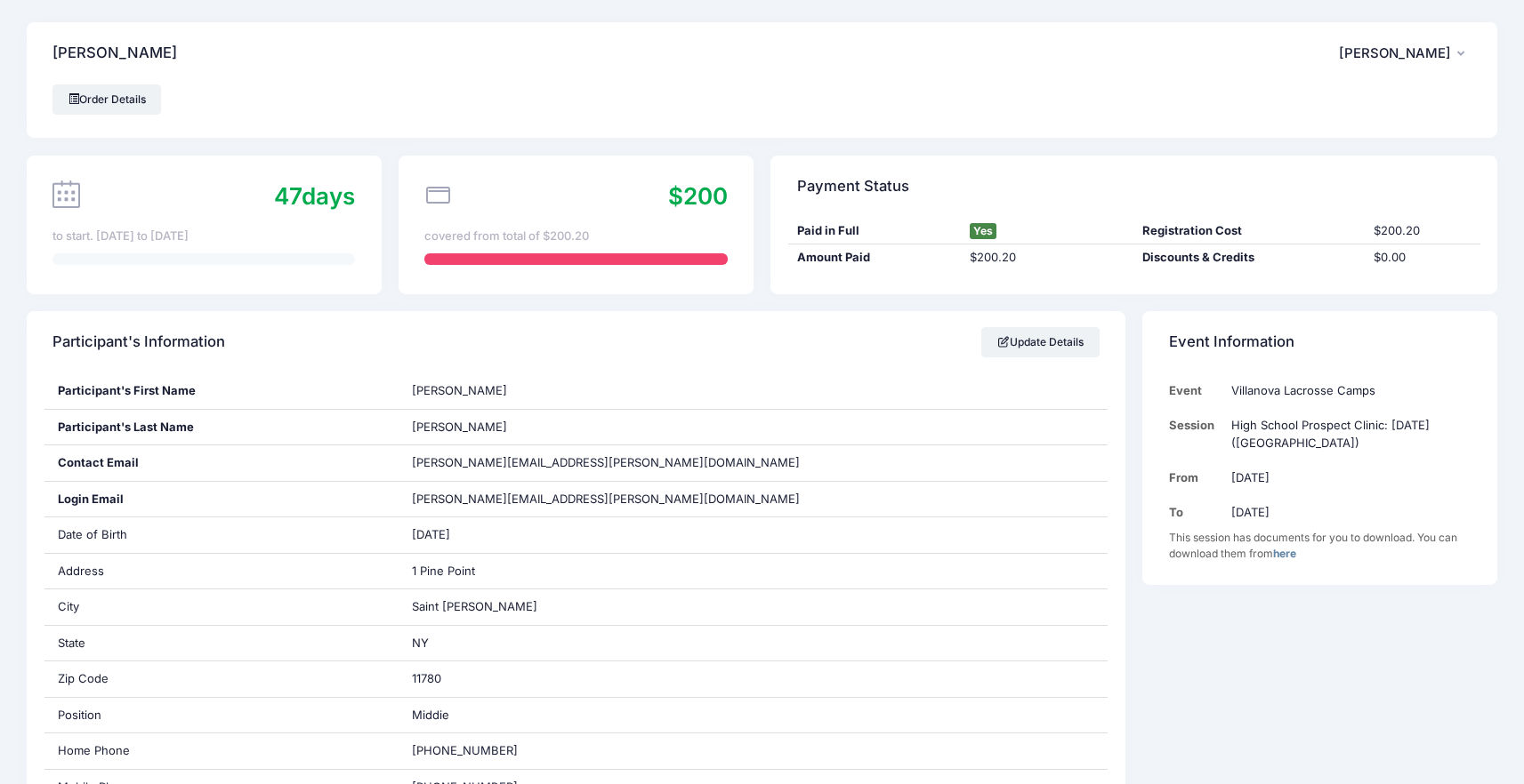
click at [1289, 557] on link "here" at bounding box center [1284, 553] width 23 height 13
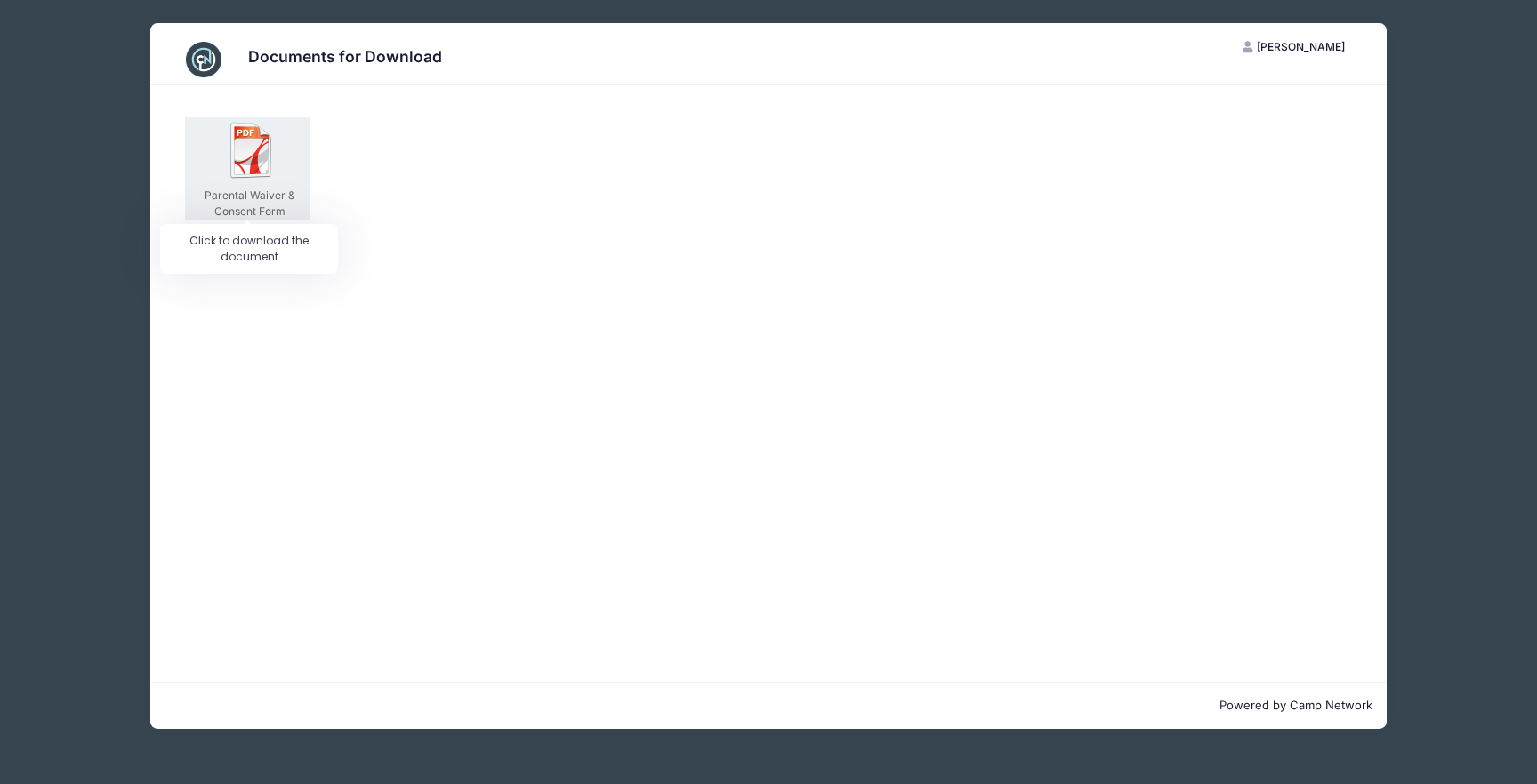
click at [261, 161] on img at bounding box center [252, 151] width 57 height 57
